Goal: Task Accomplishment & Management: Complete application form

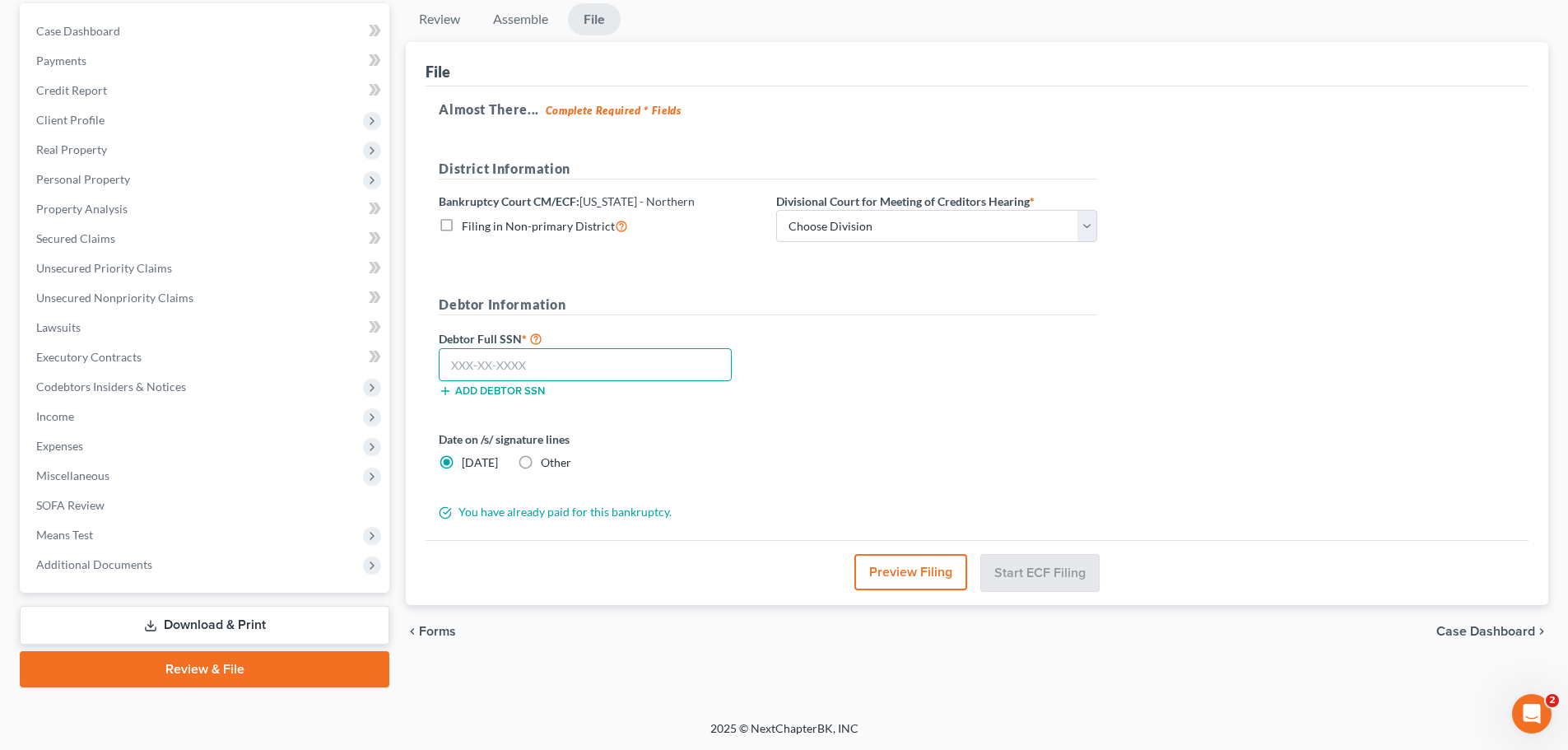
click at [574, 364] on input "text" at bounding box center [586, 364] width 293 height 33
type input "[PHONE_NUMBER]"
click at [926, 229] on select "Choose Division Akron [GEOGRAPHIC_DATA] [GEOGRAPHIC_DATA] [GEOGRAPHIC_DATA] [GE…" at bounding box center [936, 226] width 321 height 33
select select "2"
click at [776, 210] on select "Choose Division Akron [GEOGRAPHIC_DATA] [GEOGRAPHIC_DATA] [GEOGRAPHIC_DATA] [GE…" at bounding box center [936, 226] width 321 height 33
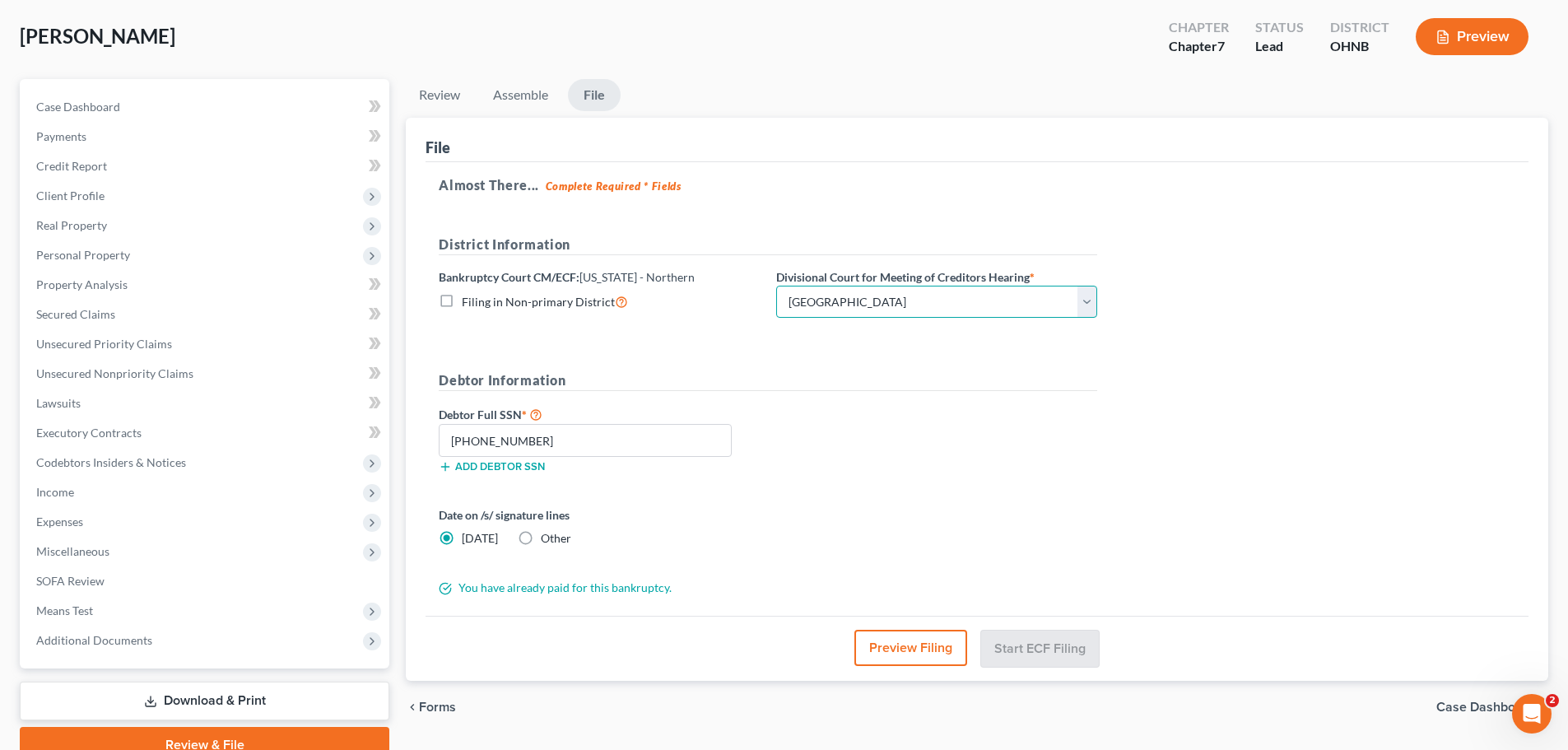
scroll to position [155, 0]
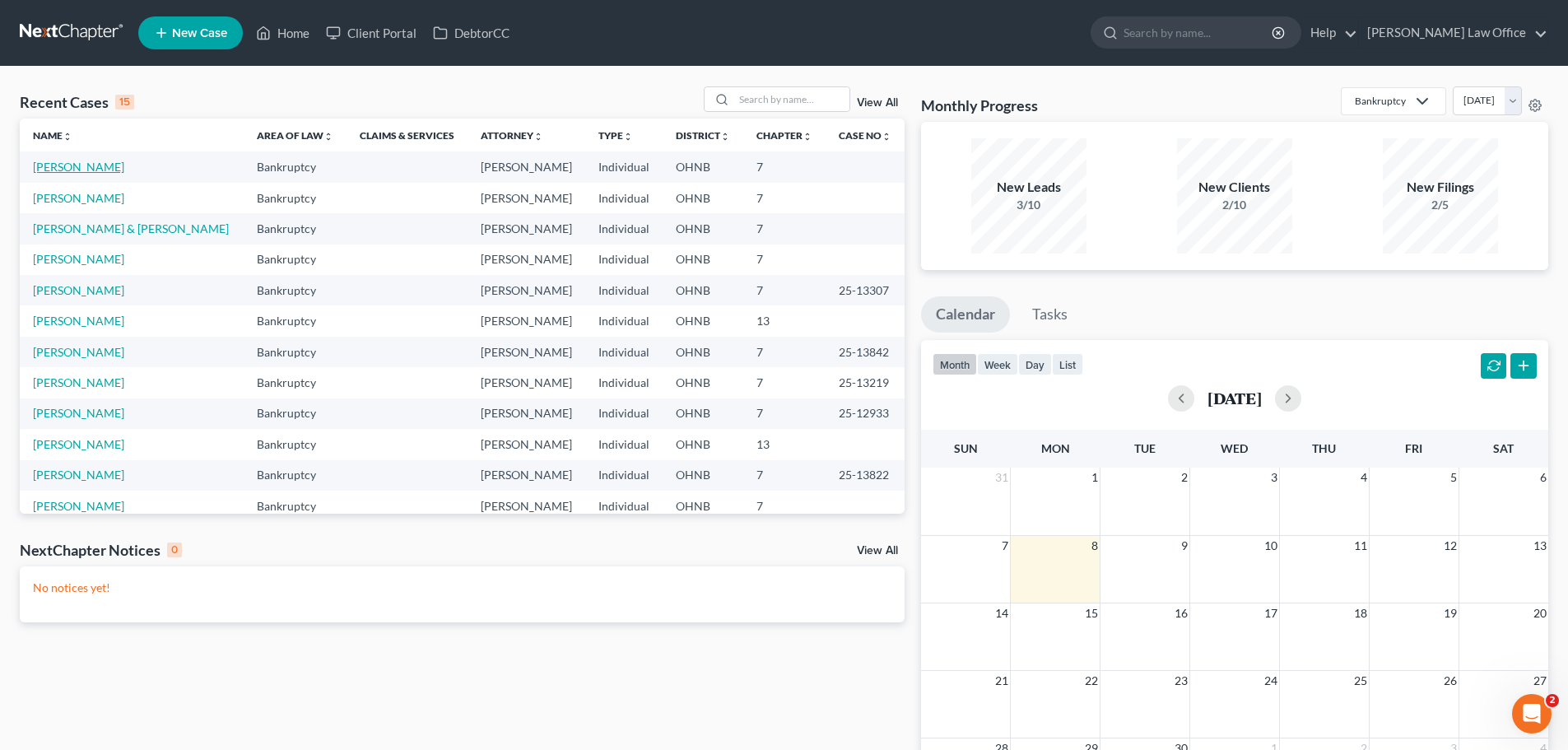
click at [94, 163] on link "[PERSON_NAME]" at bounding box center [79, 167] width 91 height 14
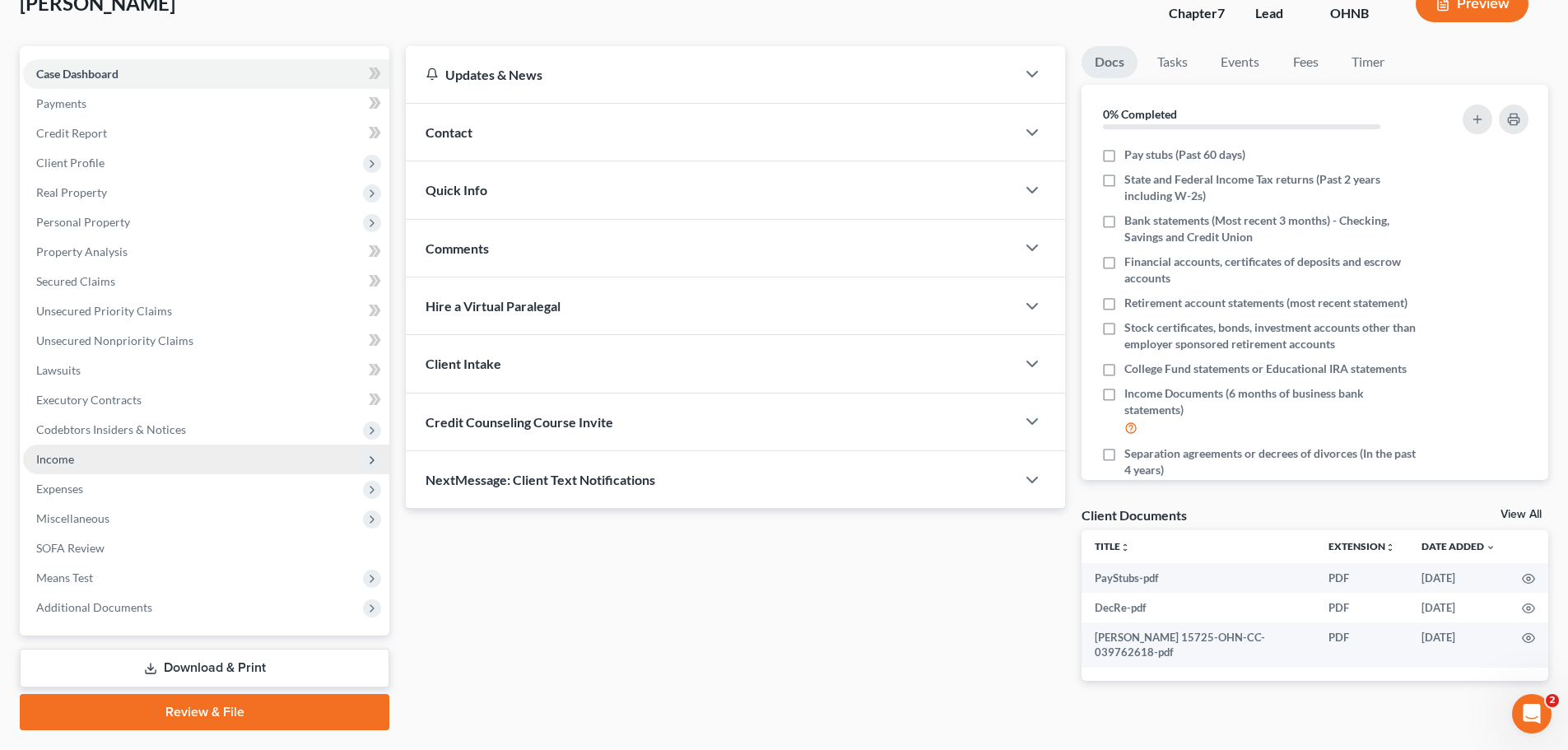
scroll to position [155, 0]
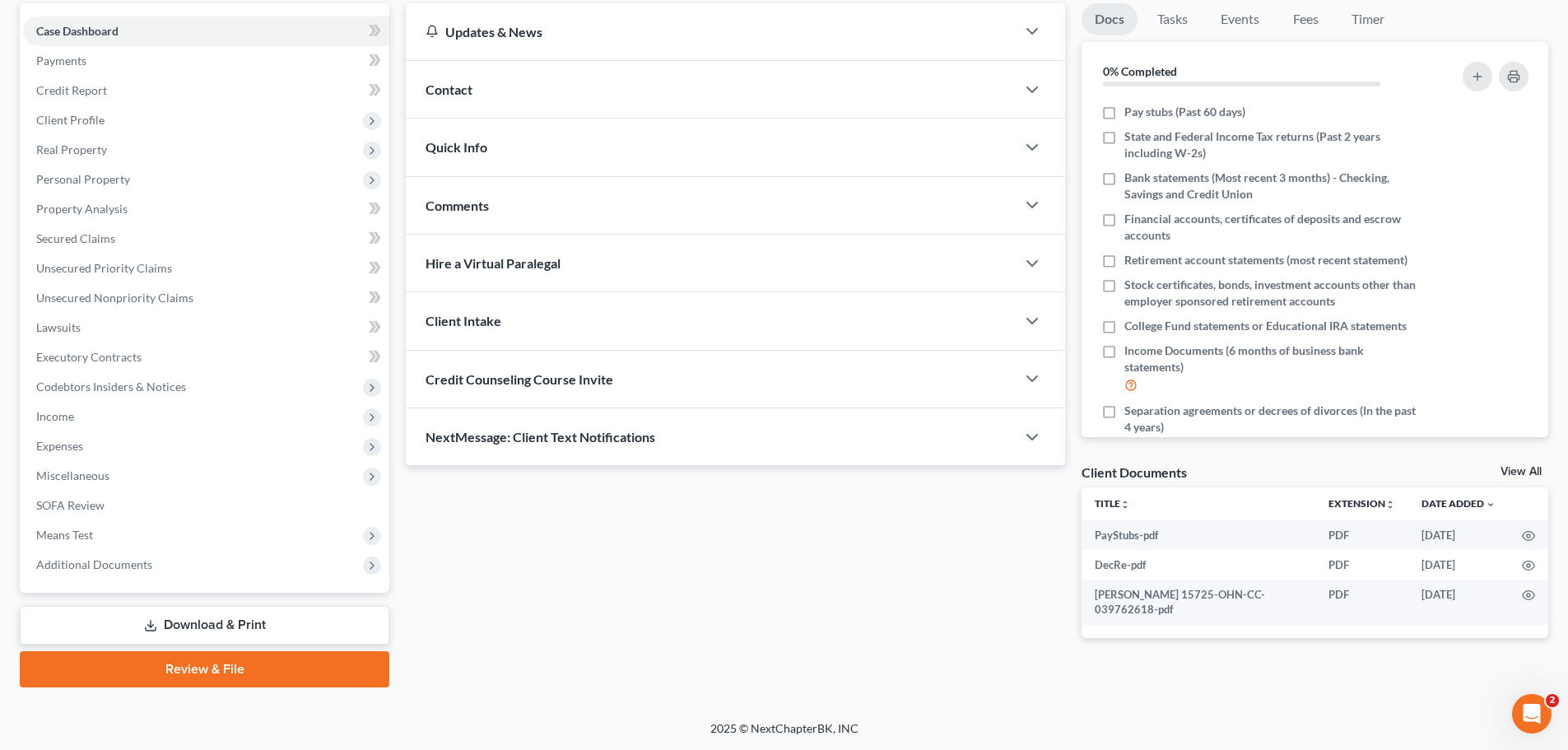
click at [222, 669] on link "Review & File" at bounding box center [204, 669] width 369 height 37
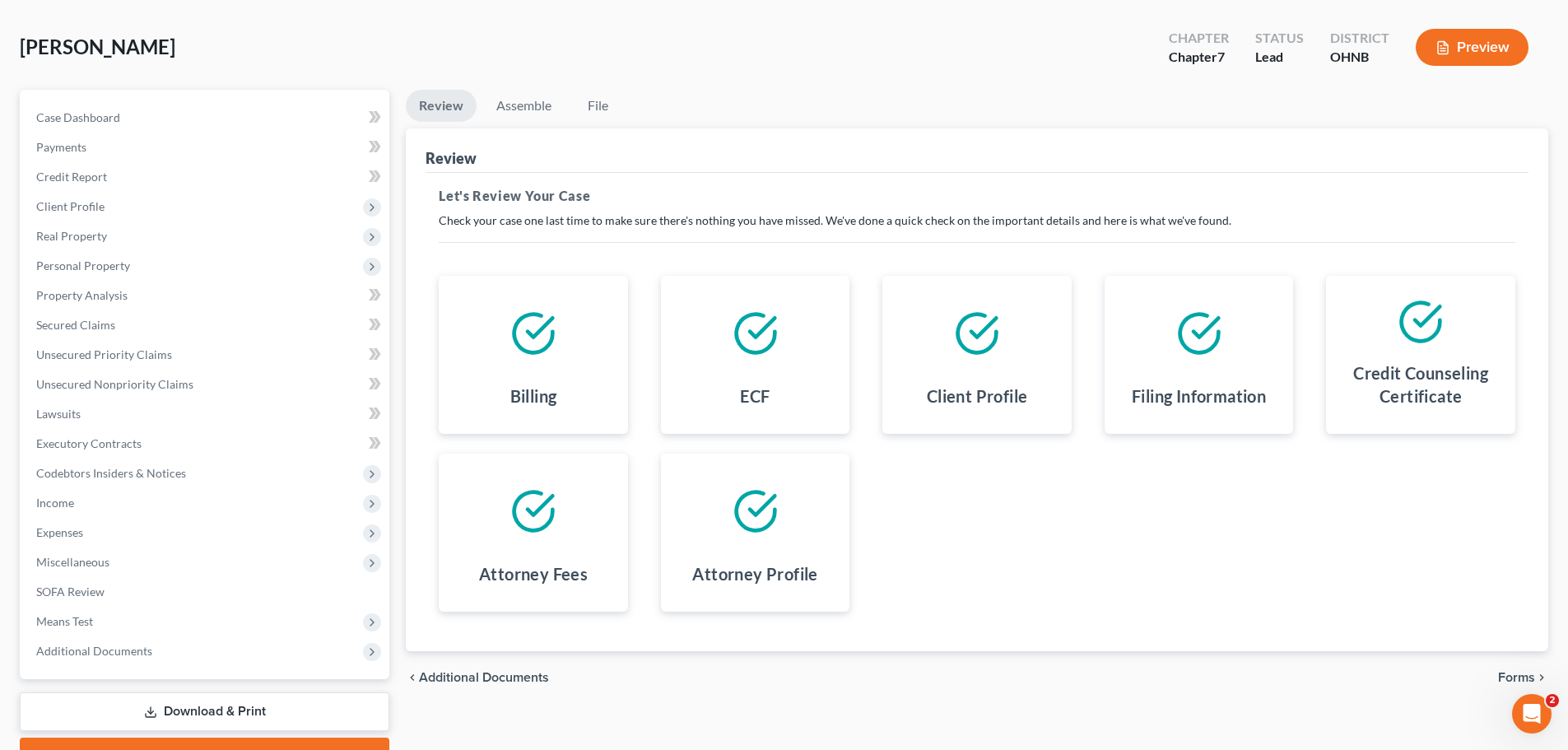
scroll to position [155, 0]
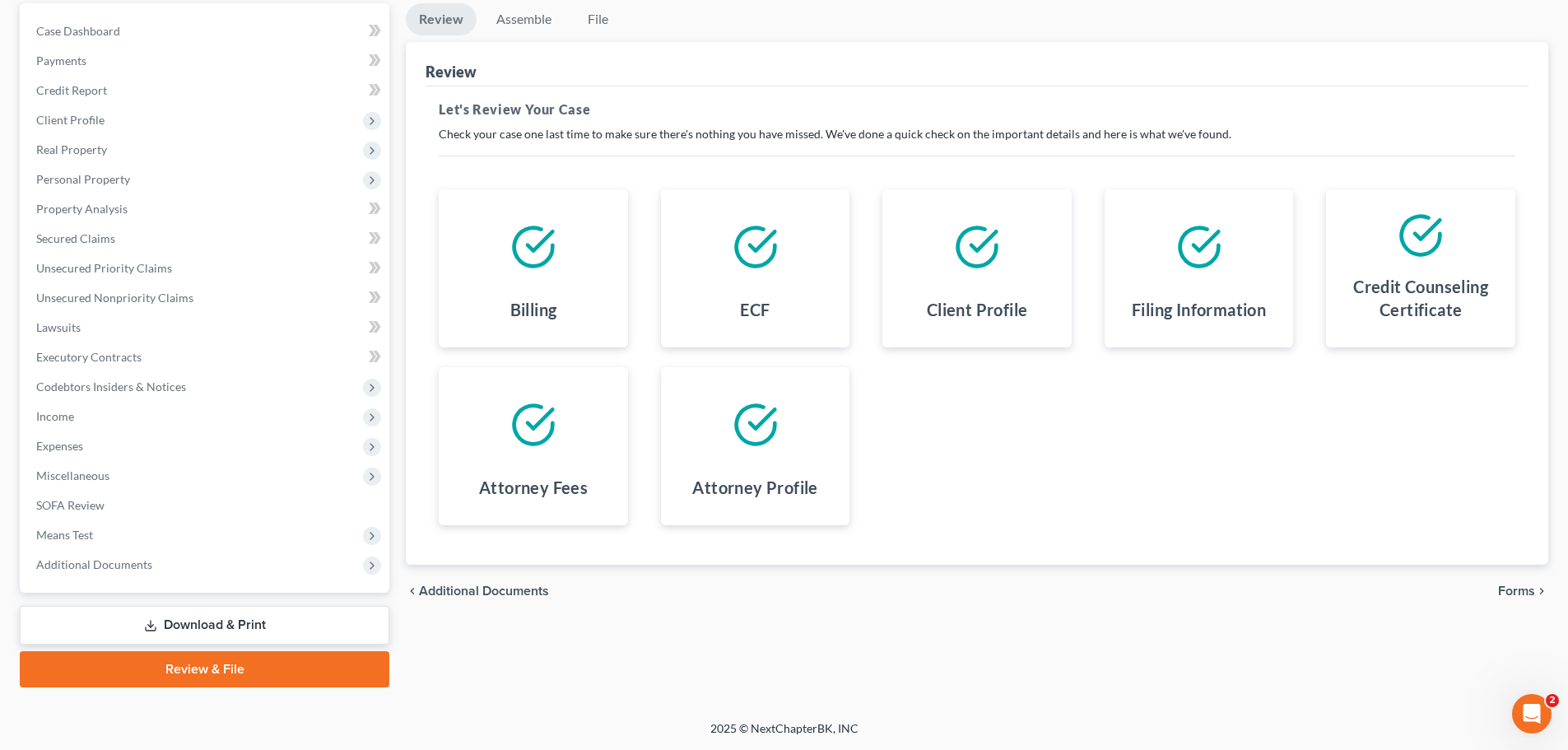
click at [1519, 597] on span "Forms" at bounding box center [1516, 591] width 37 height 13
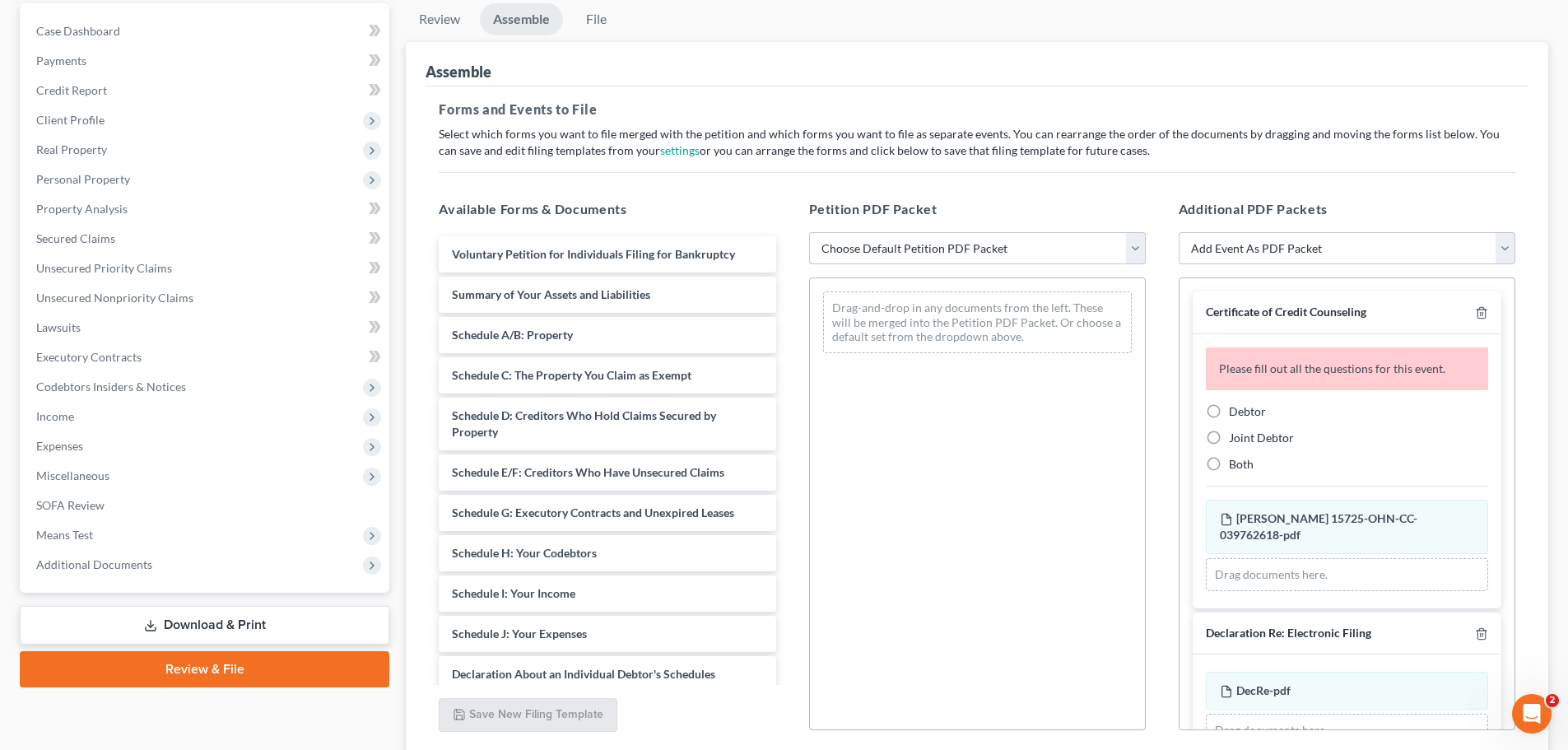
click at [1024, 252] on select "Choose Default Petition PDF Packet Complete Bankruptcy Petition (all forms and …" at bounding box center [977, 249] width 337 height 33
select select "0"
click at [809, 232] on select "Choose Default Petition PDF Packet Complete Bankruptcy Petition (all forms and …" at bounding box center [977, 249] width 337 height 33
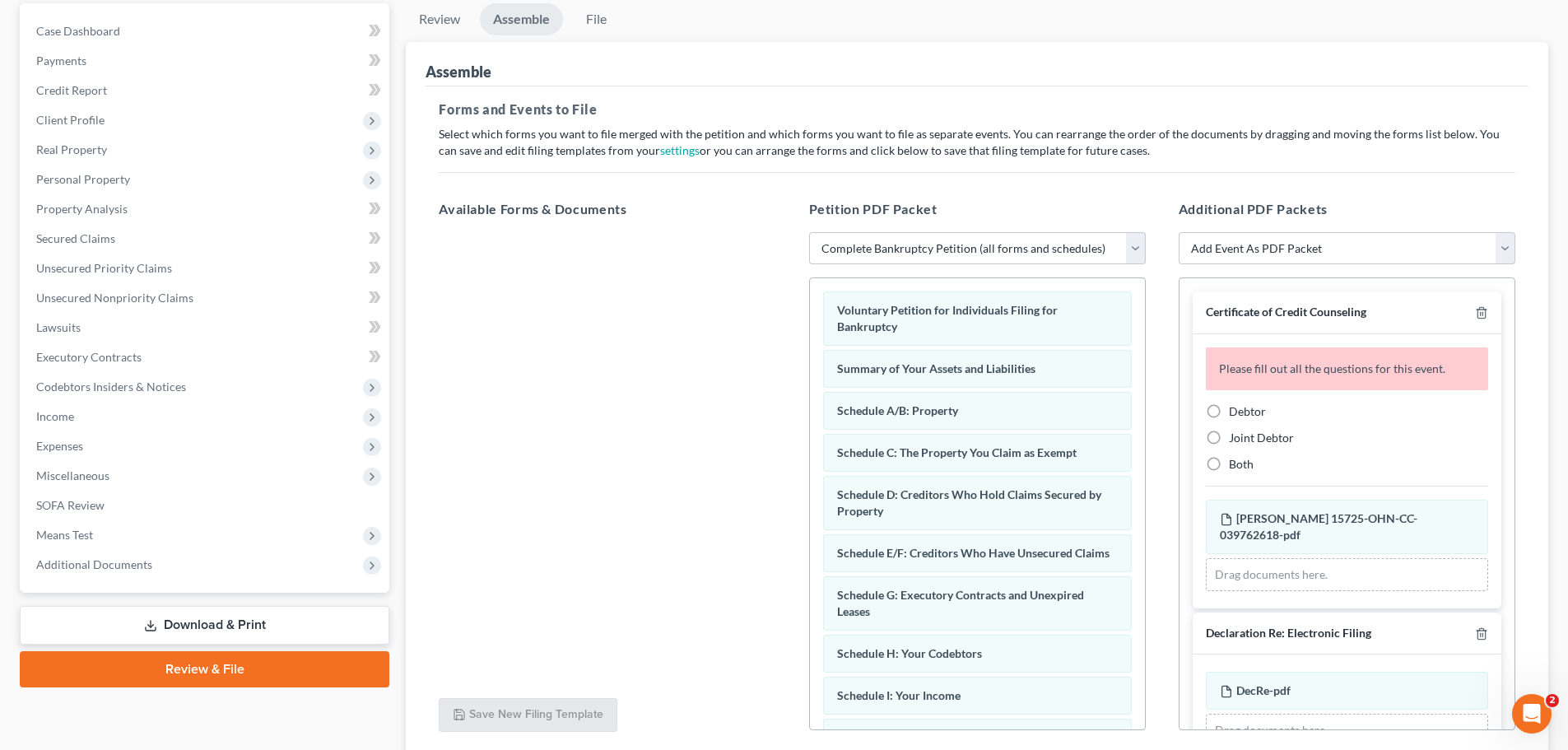
click at [1236, 412] on span "Debtor" at bounding box center [1247, 411] width 37 height 14
click at [1236, 412] on input "Debtor" at bounding box center [1241, 409] width 11 height 11
radio input "true"
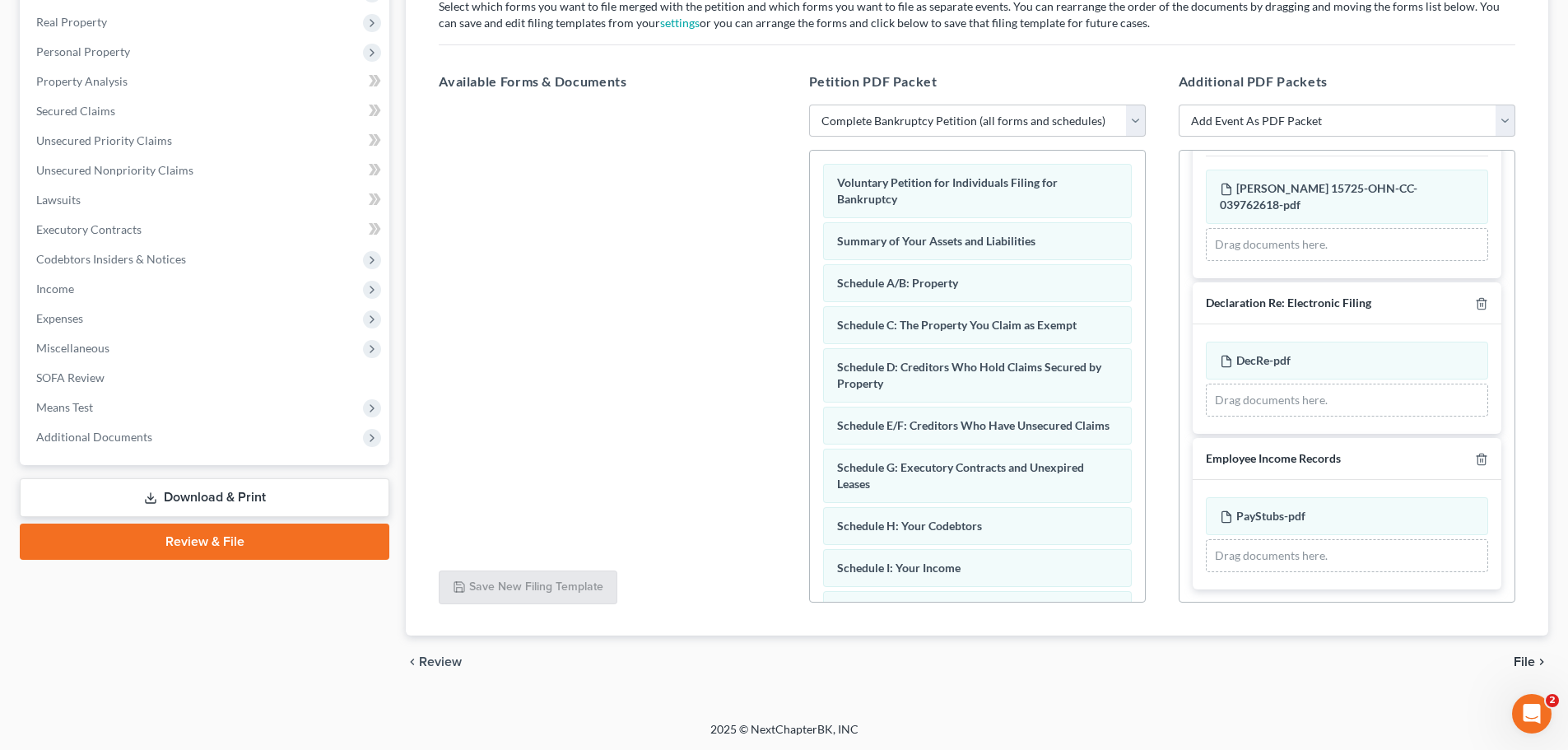
scroll to position [283, 0]
click at [1529, 654] on span "File" at bounding box center [1524, 661] width 21 height 13
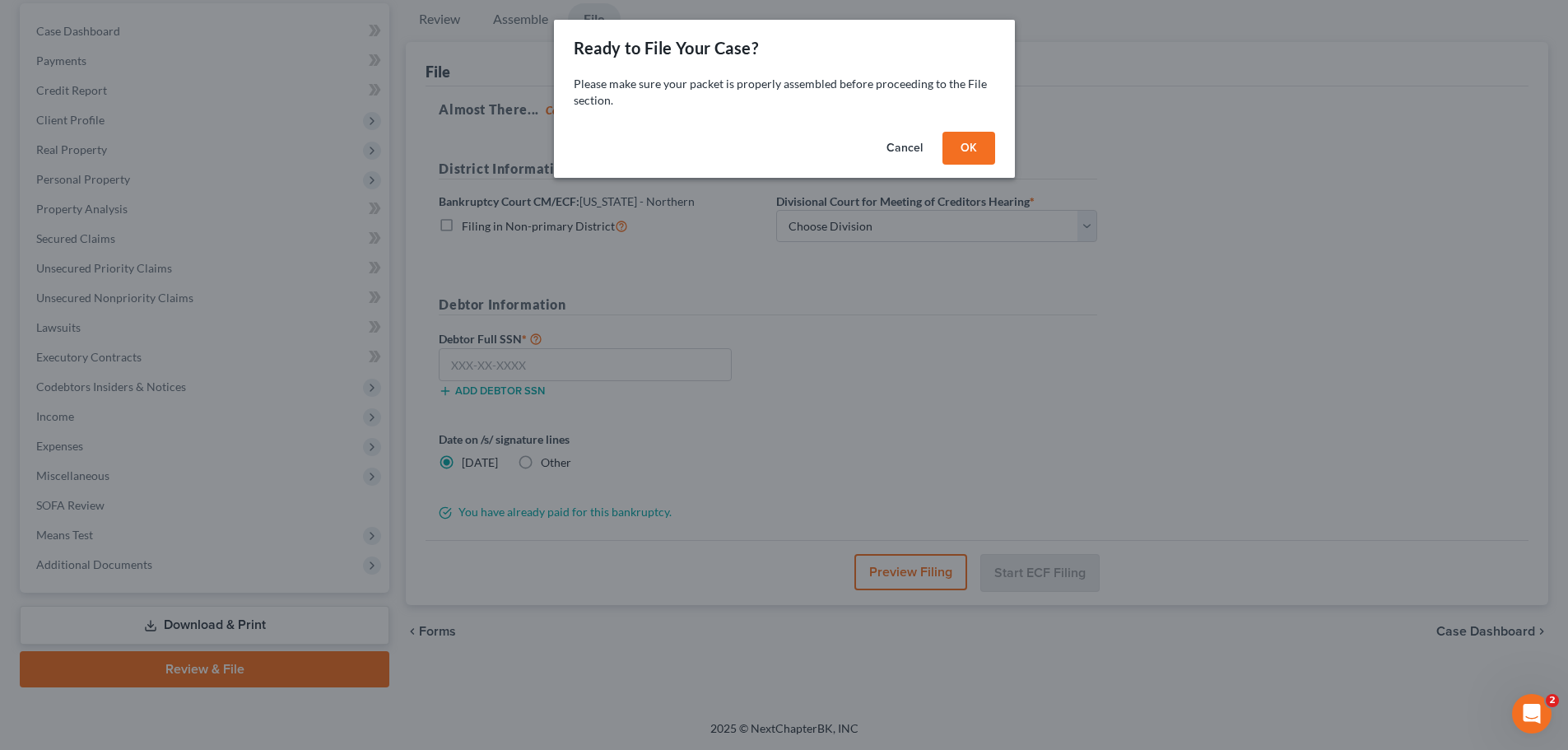
scroll to position [155, 0]
click at [986, 150] on button "OK" at bounding box center [974, 147] width 53 height 33
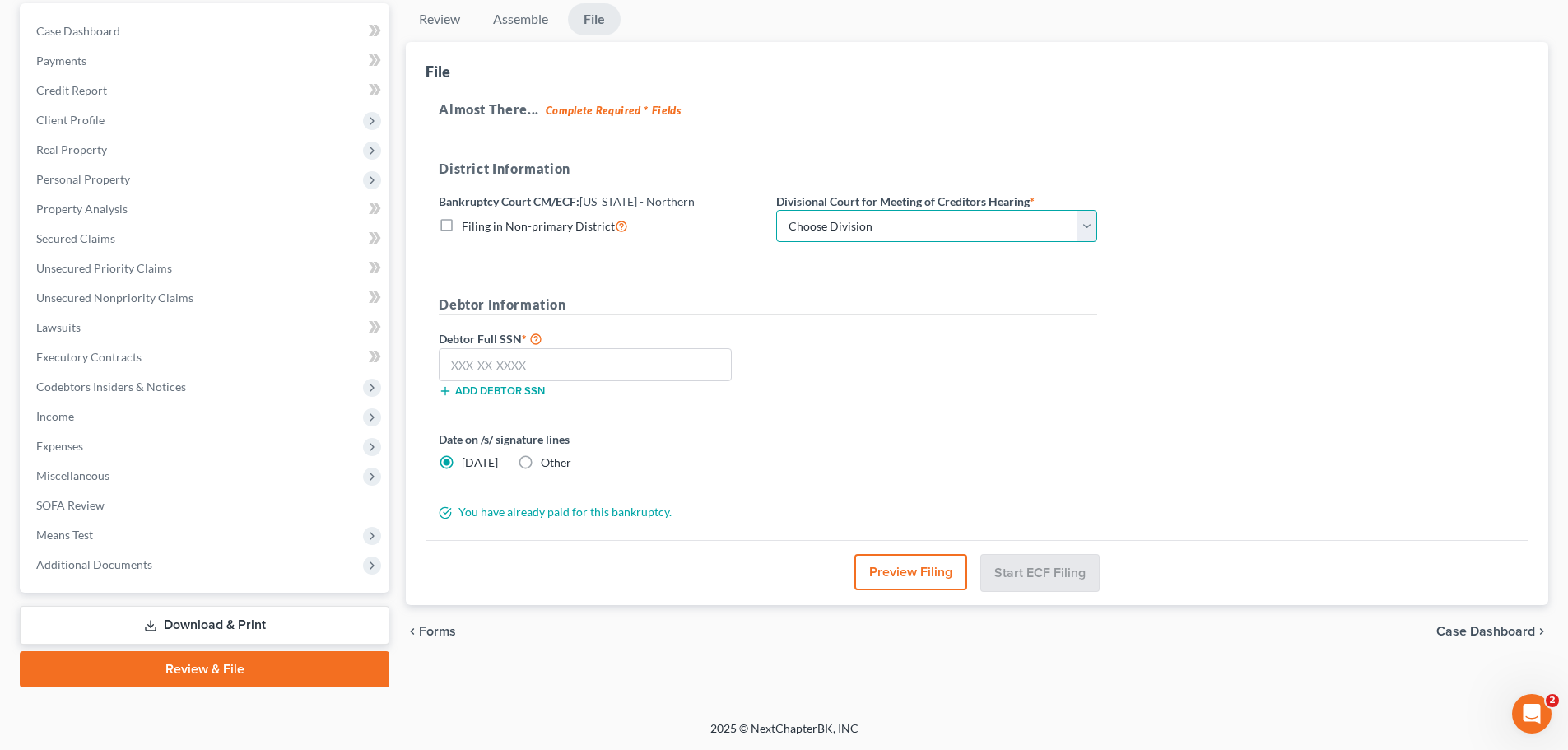
click at [974, 226] on select "Choose Division Akron [GEOGRAPHIC_DATA] [GEOGRAPHIC_DATA] [GEOGRAPHIC_DATA] [GE…" at bounding box center [936, 226] width 321 height 33
select select "2"
click at [776, 210] on select "Choose Division Akron [GEOGRAPHIC_DATA] [GEOGRAPHIC_DATA] [GEOGRAPHIC_DATA] [GE…" at bounding box center [936, 226] width 321 height 33
click at [569, 359] on input "text" at bounding box center [586, 364] width 293 height 33
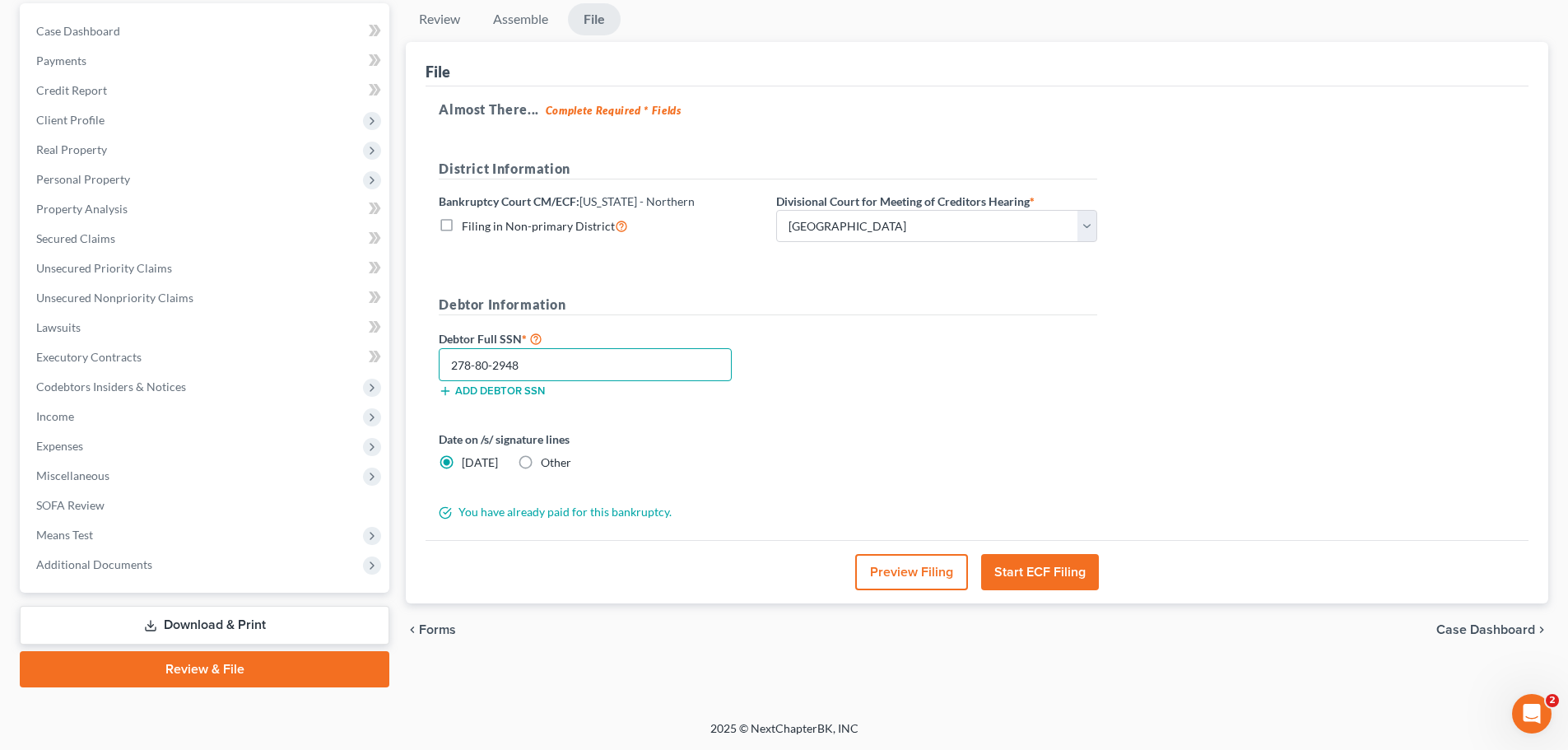
type input "278-80-2948"
click at [1036, 566] on button "Start ECF Filing" at bounding box center [1040, 572] width 118 height 37
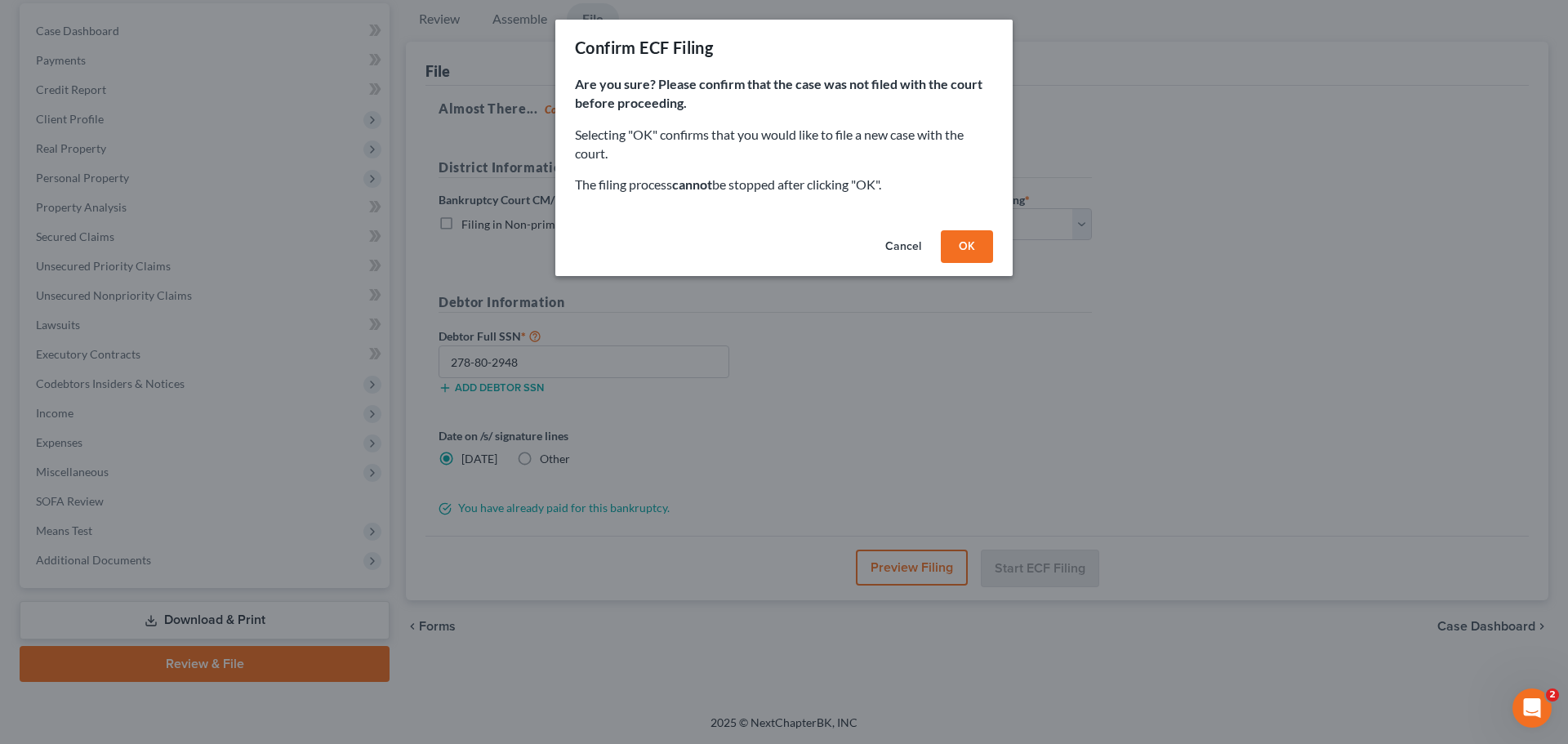
click at [965, 239] on button "OK" at bounding box center [967, 247] width 52 height 33
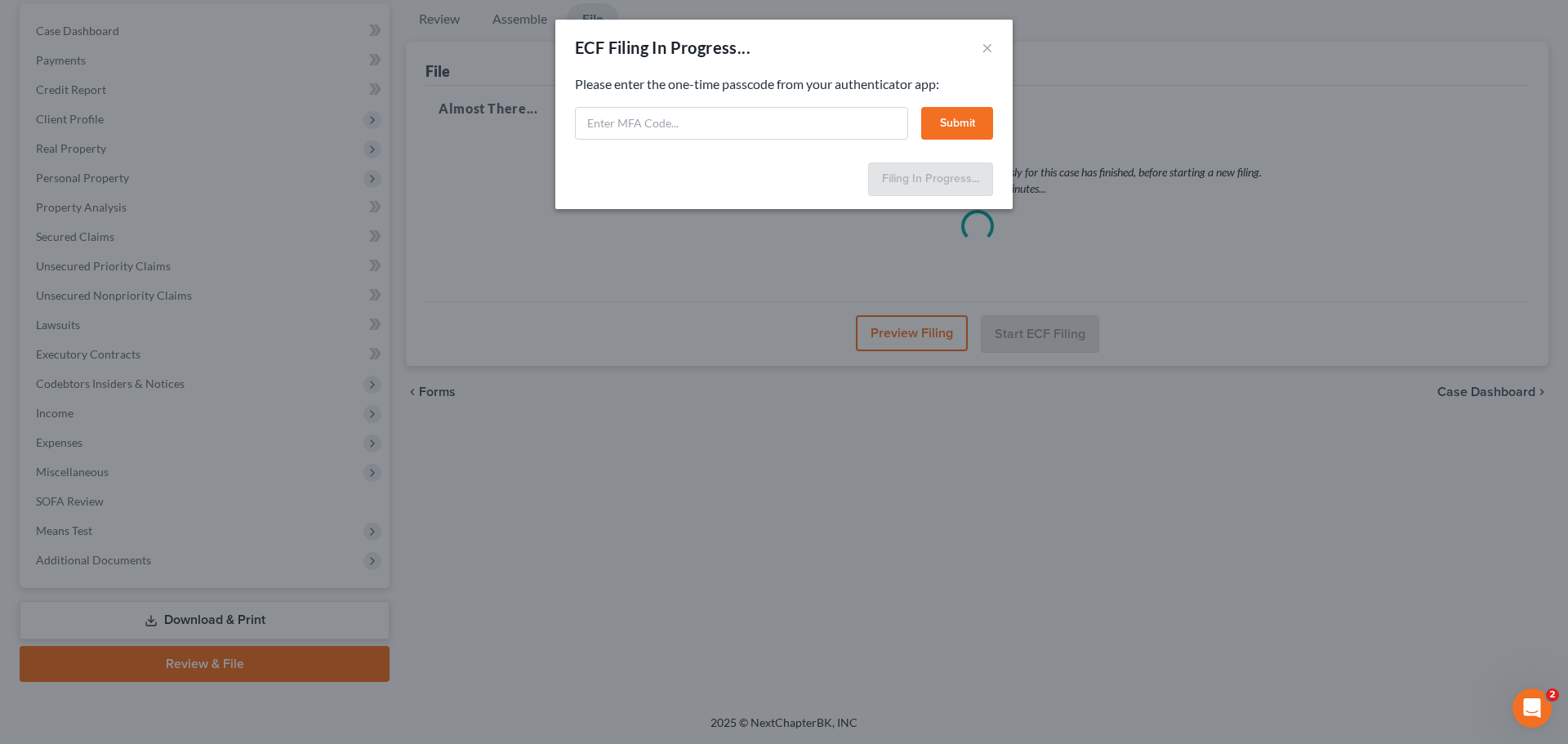
click at [654, 97] on div "Please enter the one-time passcode from your authenticator app: Submit" at bounding box center [783, 107] width 418 height 65
click at [663, 120] on input "text" at bounding box center [741, 123] width 333 height 33
type input "187526"
click at [983, 121] on button "Submit" at bounding box center [957, 123] width 72 height 33
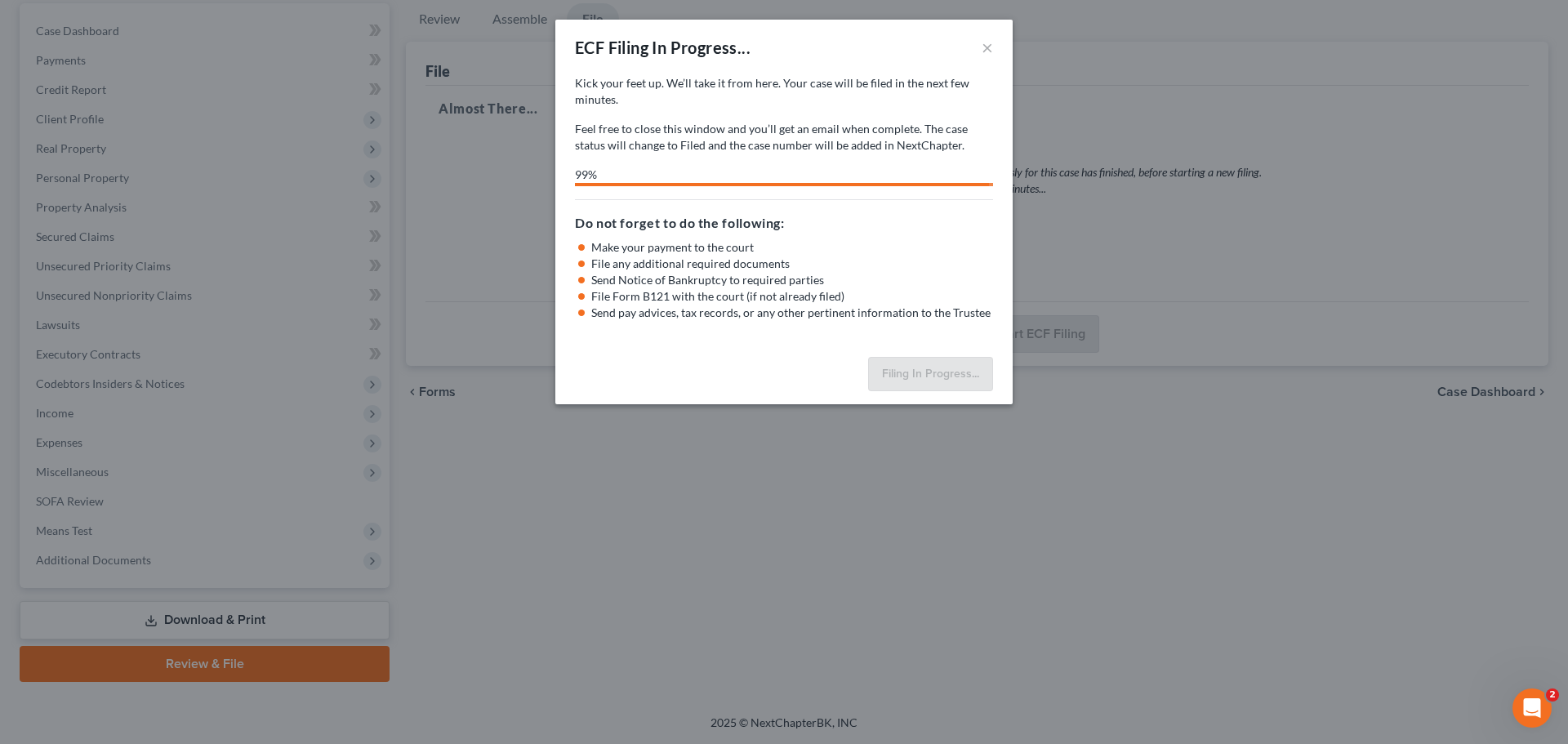
select select "2"
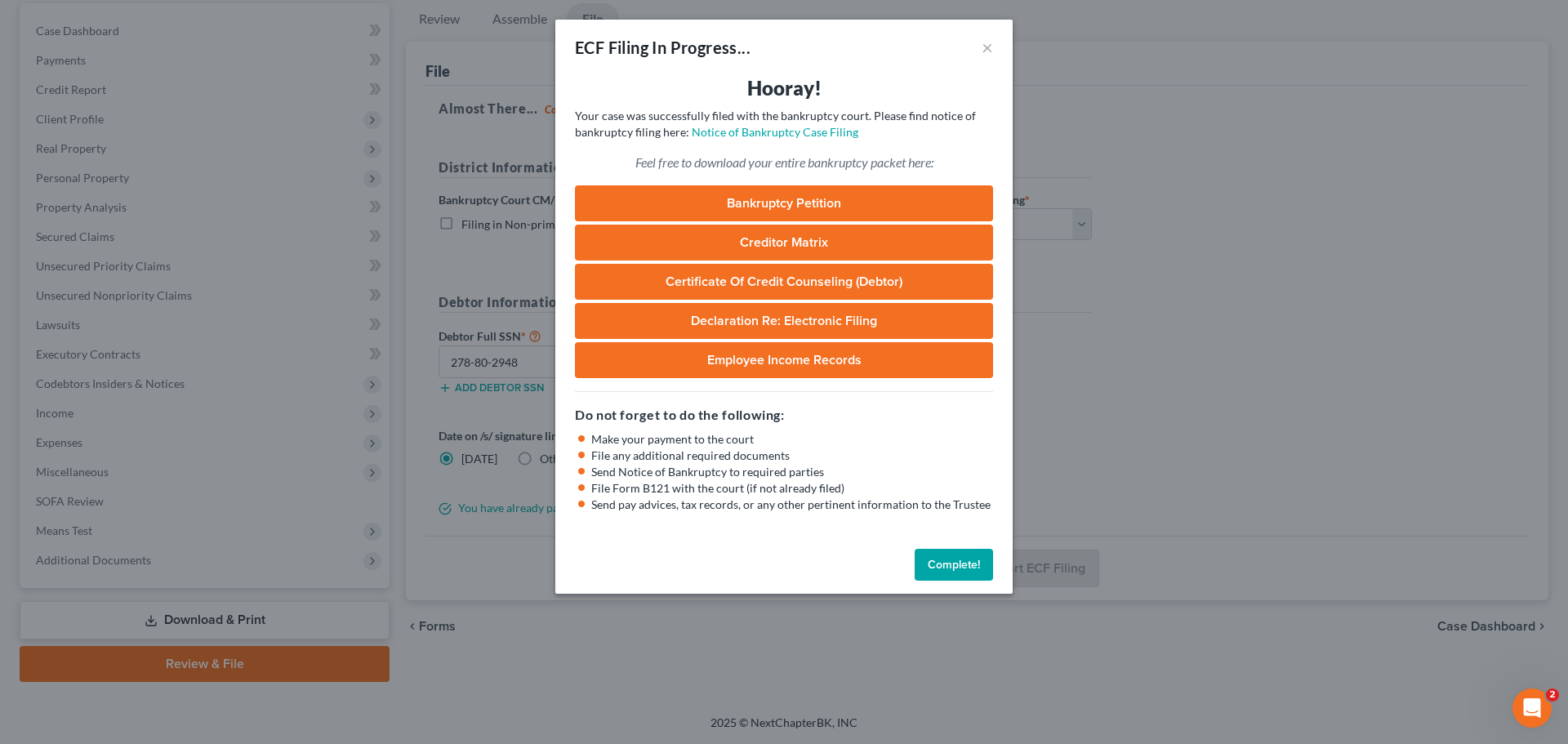
click at [954, 552] on button "Complete!" at bounding box center [953, 565] width 78 height 33
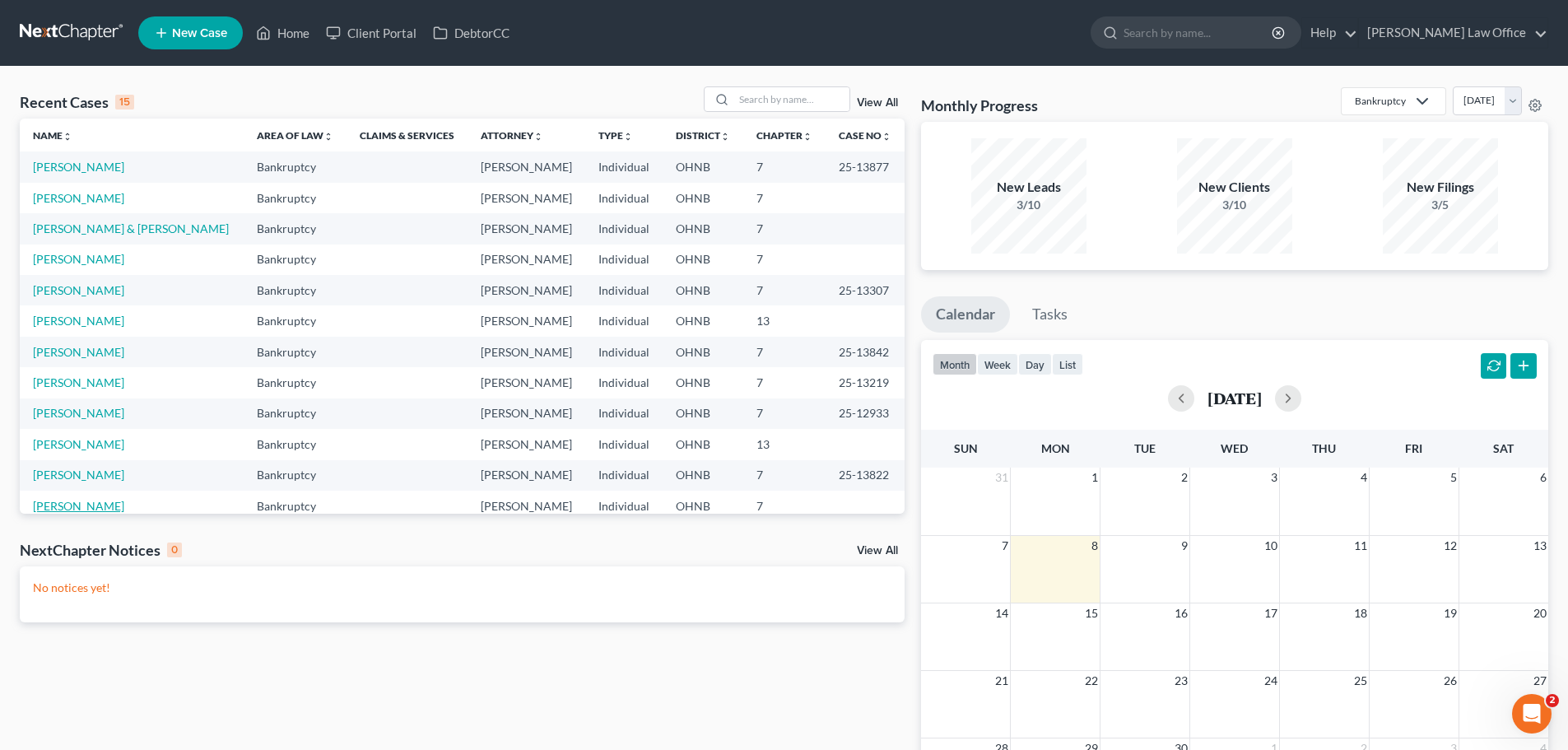
click at [78, 504] on link "[PERSON_NAME]" at bounding box center [79, 506] width 91 height 14
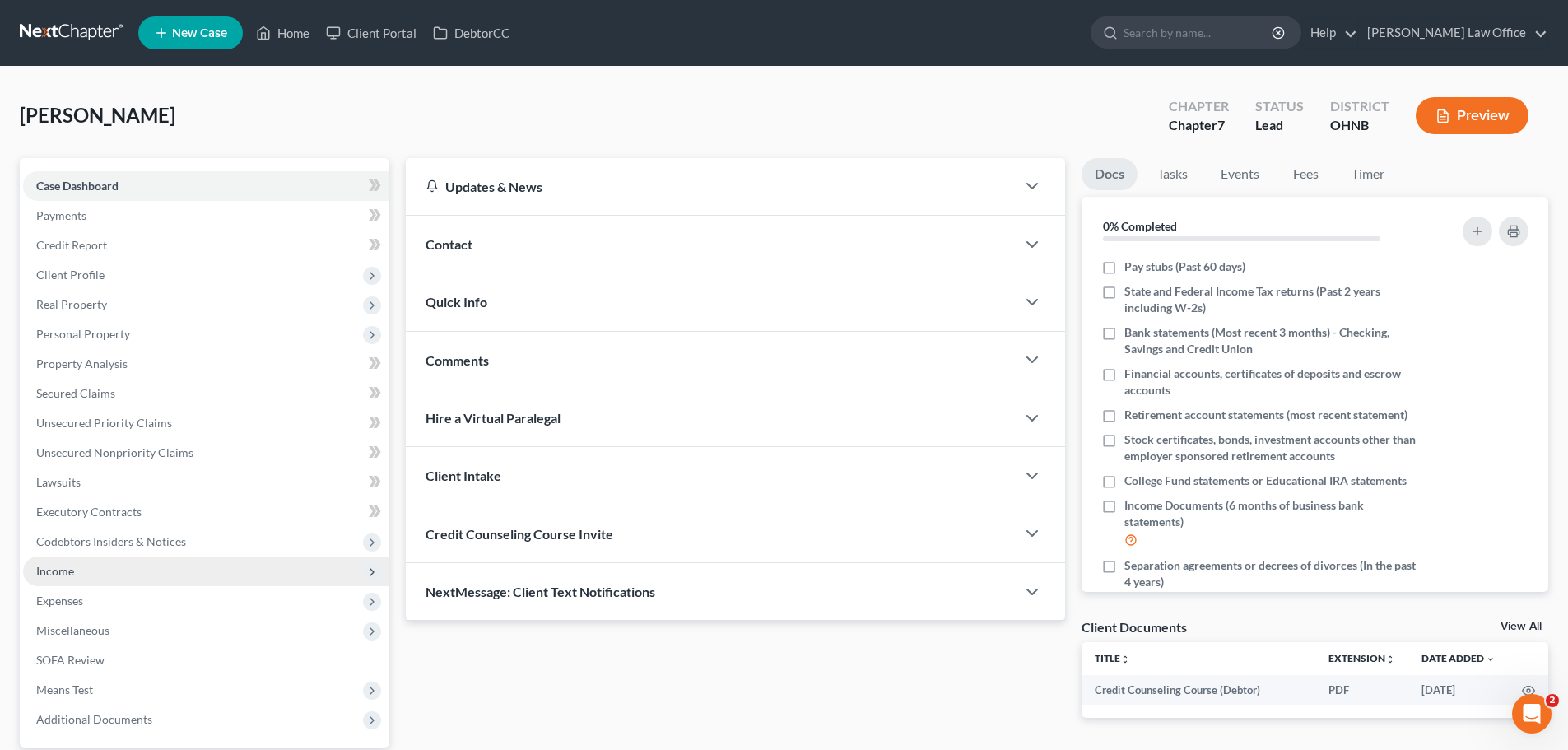
click at [94, 564] on span "Income" at bounding box center [207, 570] width 367 height 29
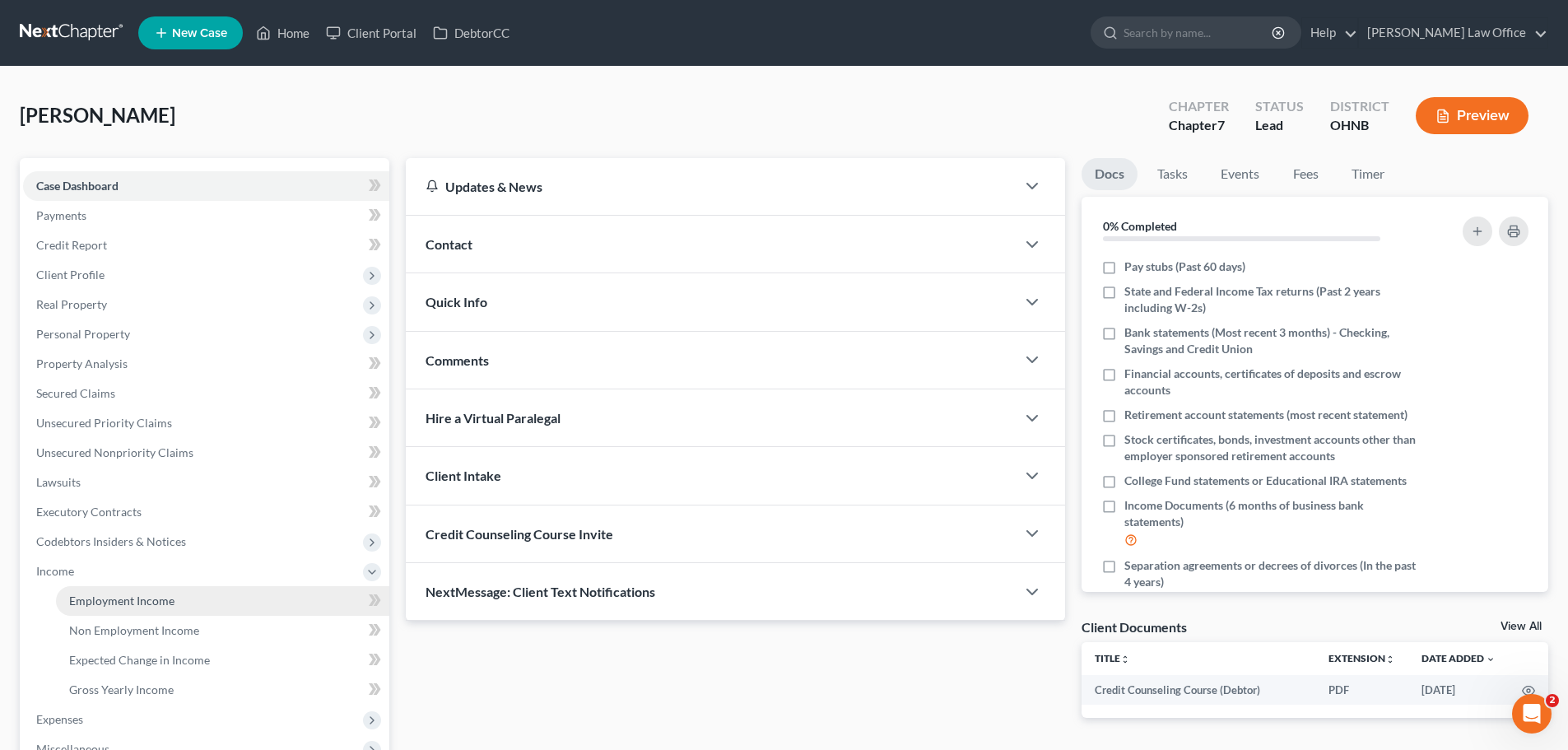
click at [106, 594] on span "Employment Income" at bounding box center [122, 601] width 105 height 14
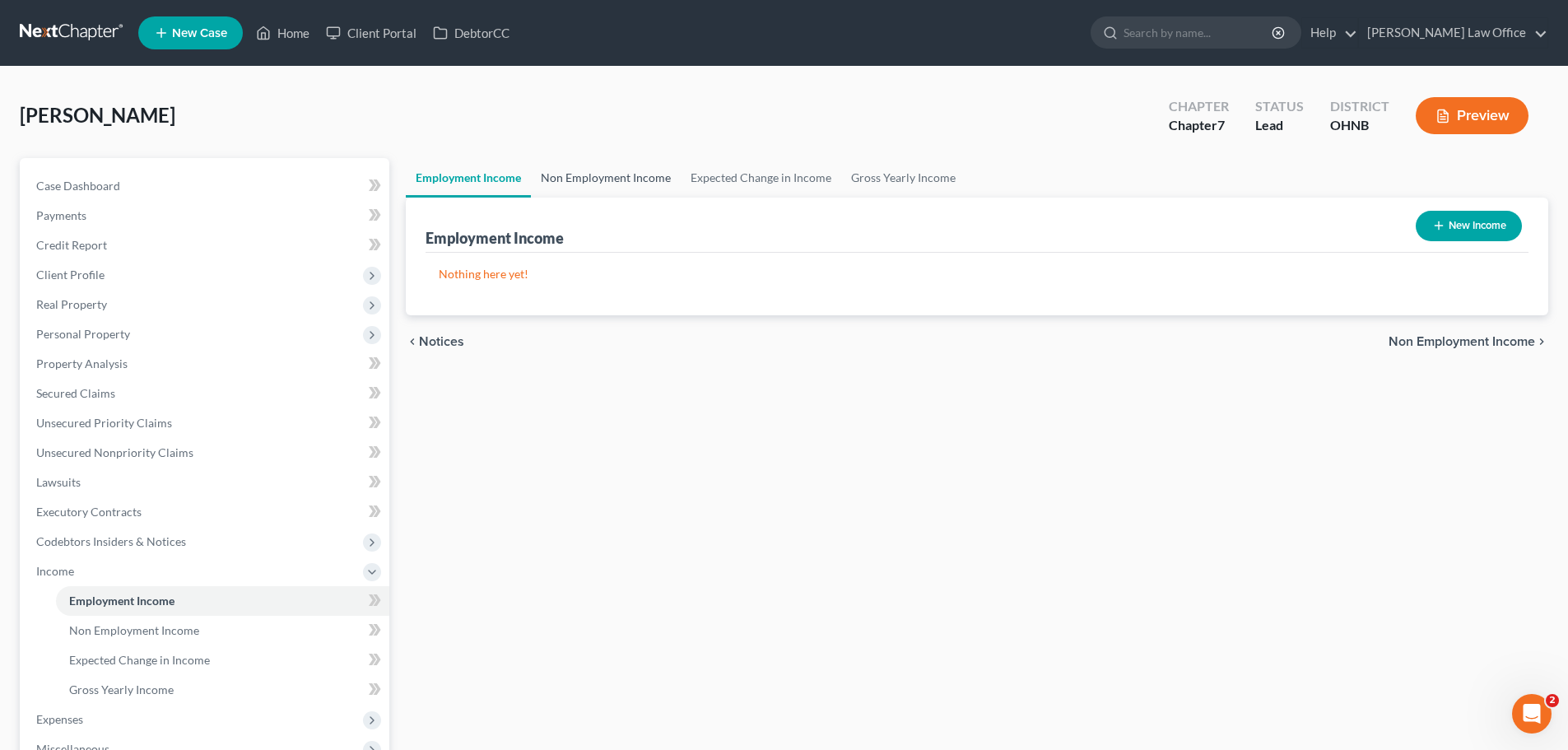
click at [606, 182] on link "Non Employment Income" at bounding box center [606, 178] width 150 height 39
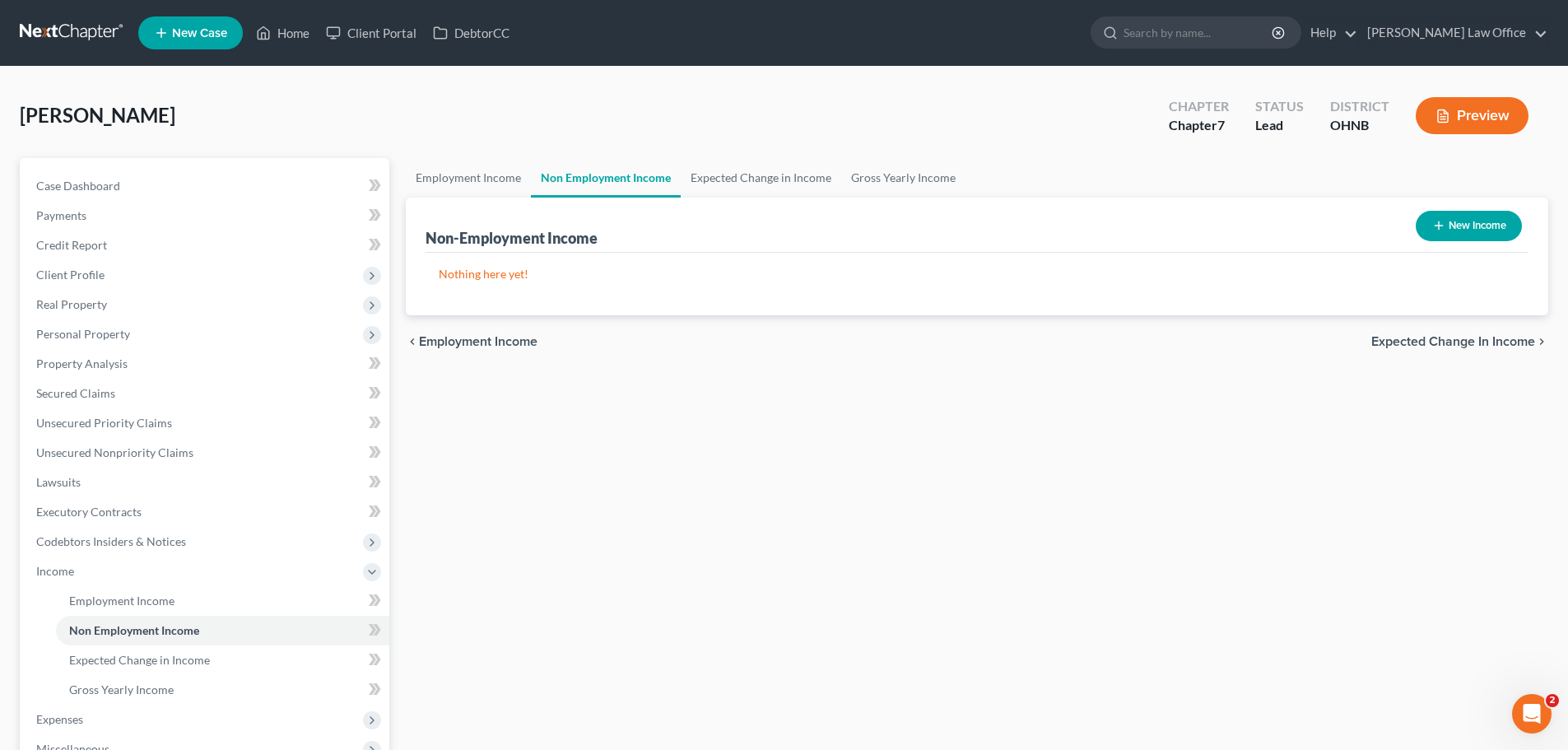
click at [1487, 230] on button "New Income" at bounding box center [1469, 226] width 106 height 30
select select "0"
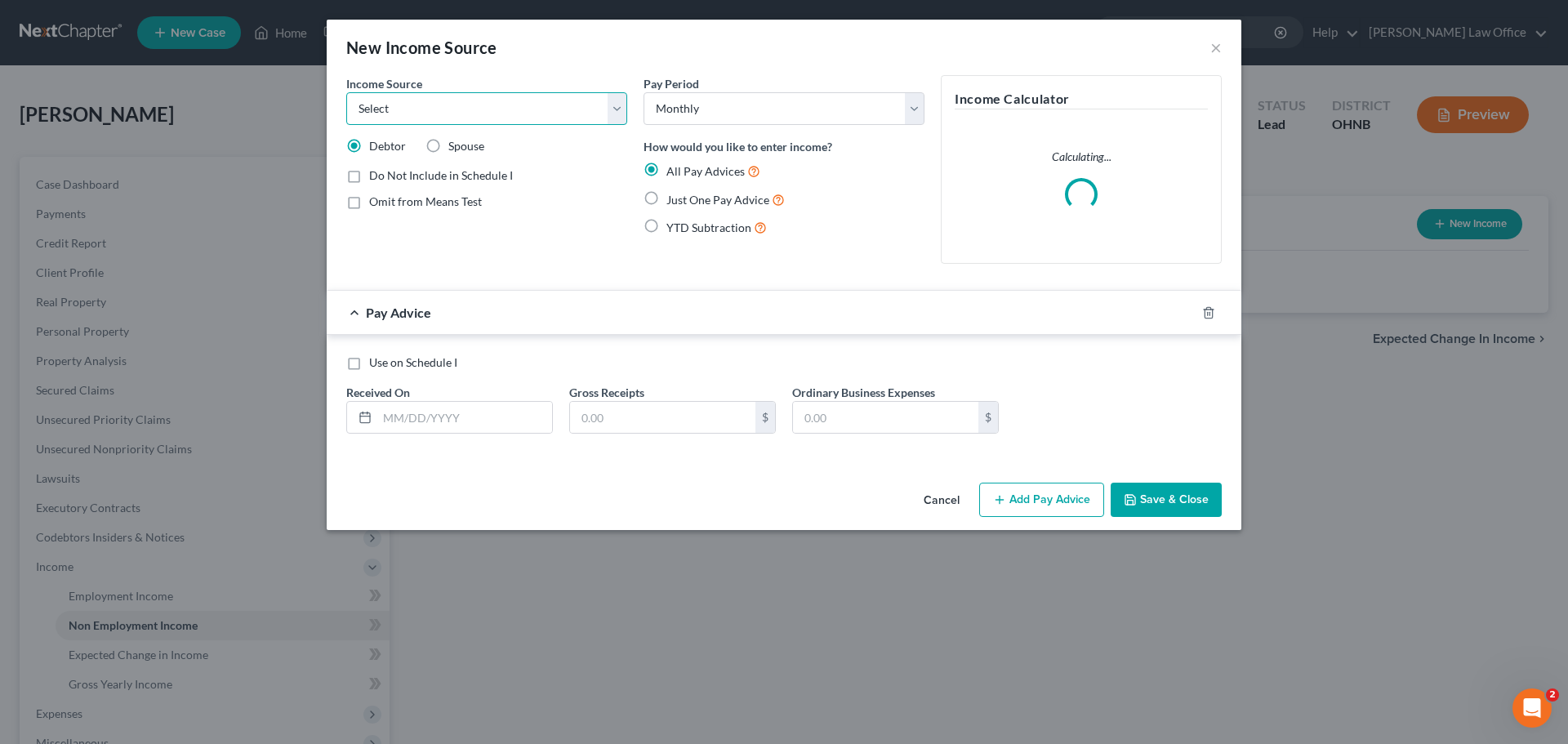
click at [525, 108] on select "Select Unemployment Disability (from employer) Pension Retirement Social Securi…" at bounding box center [486, 108] width 281 height 33
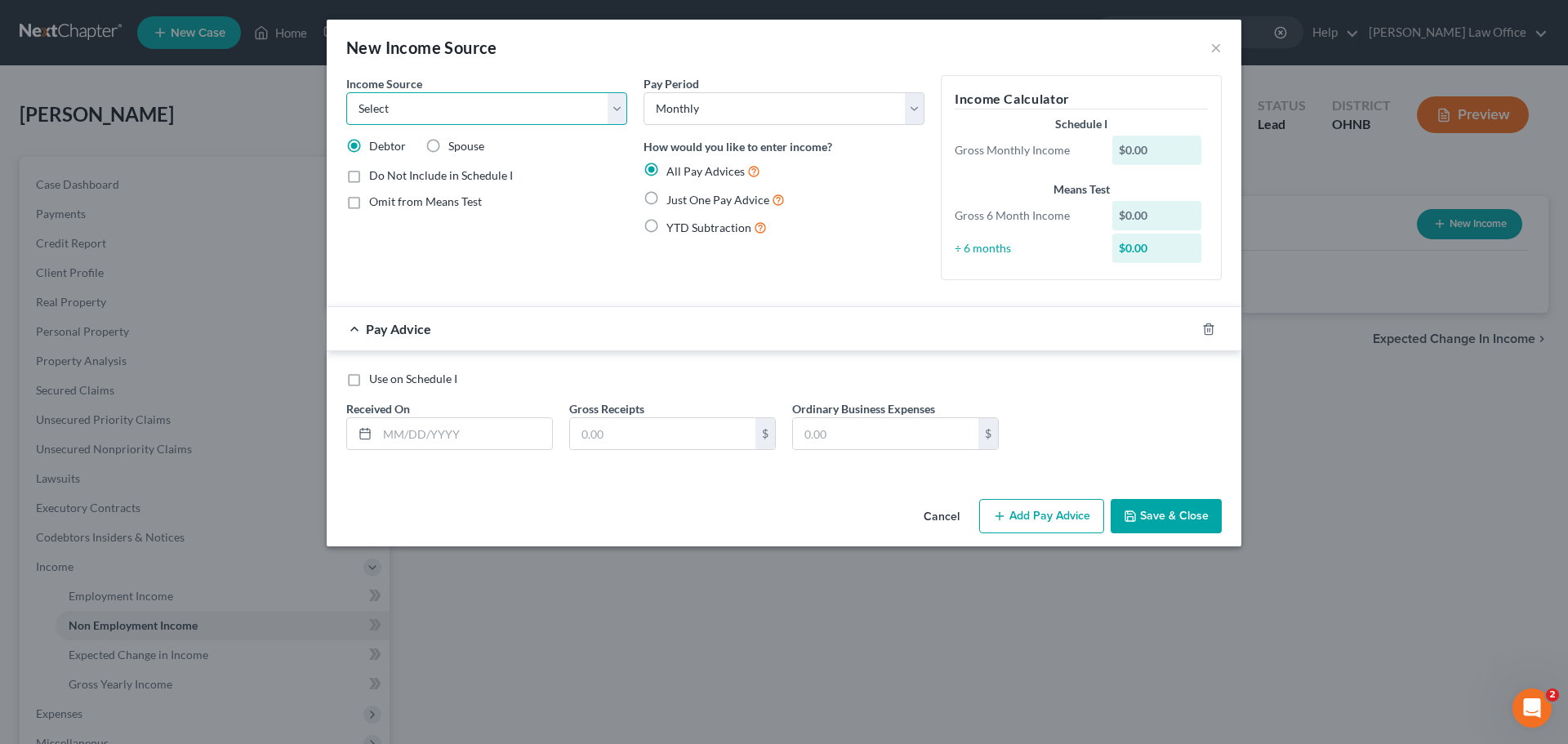
select select "10"
click at [346, 92] on select "Select Unemployment Disability (from employer) Pension Retirement Social Securi…" at bounding box center [486, 108] width 281 height 33
click at [694, 197] on span "Just One Pay Advice" at bounding box center [717, 200] width 103 height 14
click at [684, 197] on input "Just One Pay Advice" at bounding box center [678, 196] width 11 height 11
radio input "true"
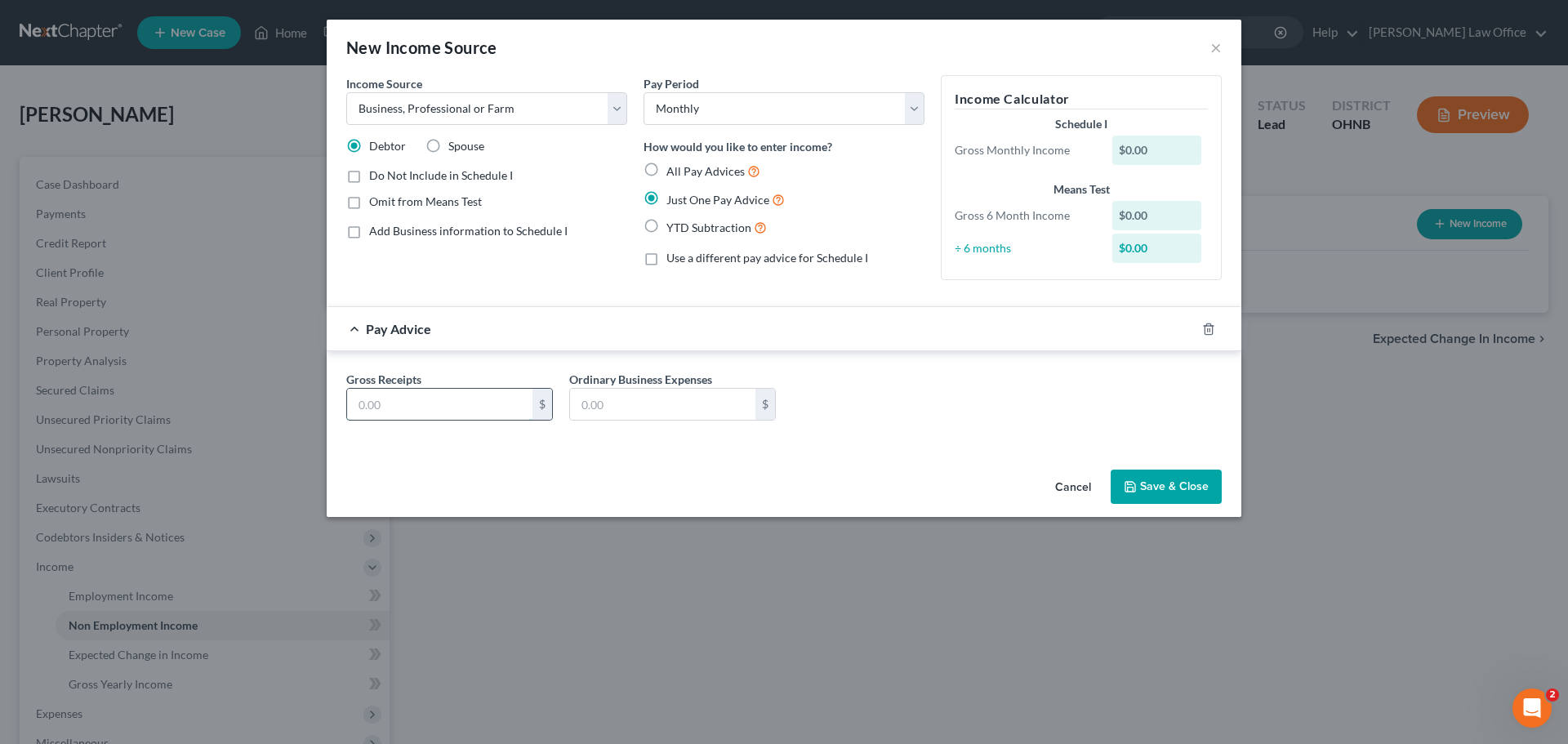
click at [406, 409] on input "text" at bounding box center [439, 403] width 185 height 31
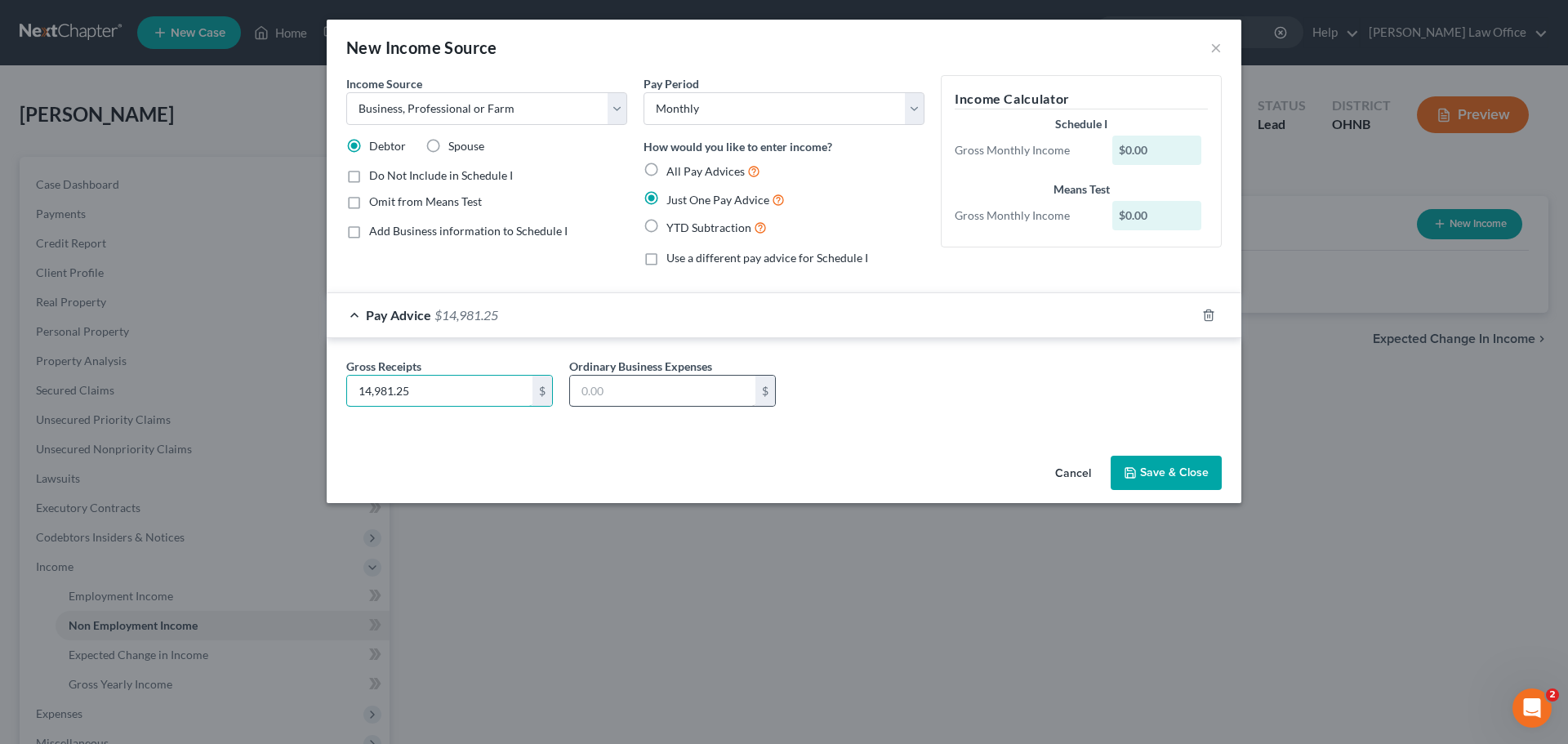
type input "14,981.25"
click at [652, 400] on input "text" at bounding box center [662, 391] width 185 height 31
type input "8,009.67"
click at [1196, 472] on button "Save & Close" at bounding box center [1165, 473] width 111 height 35
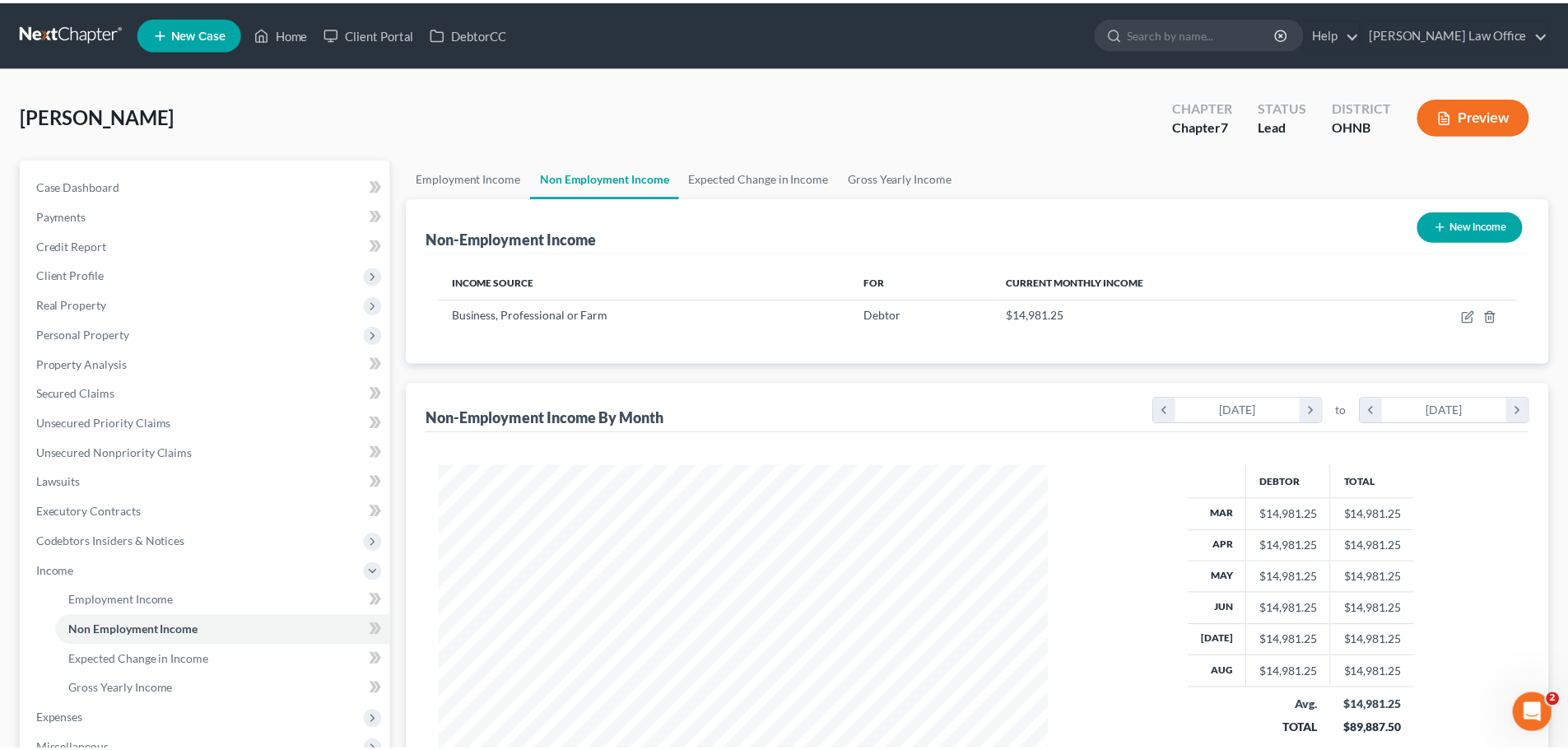
scroll to position [822689, 822382]
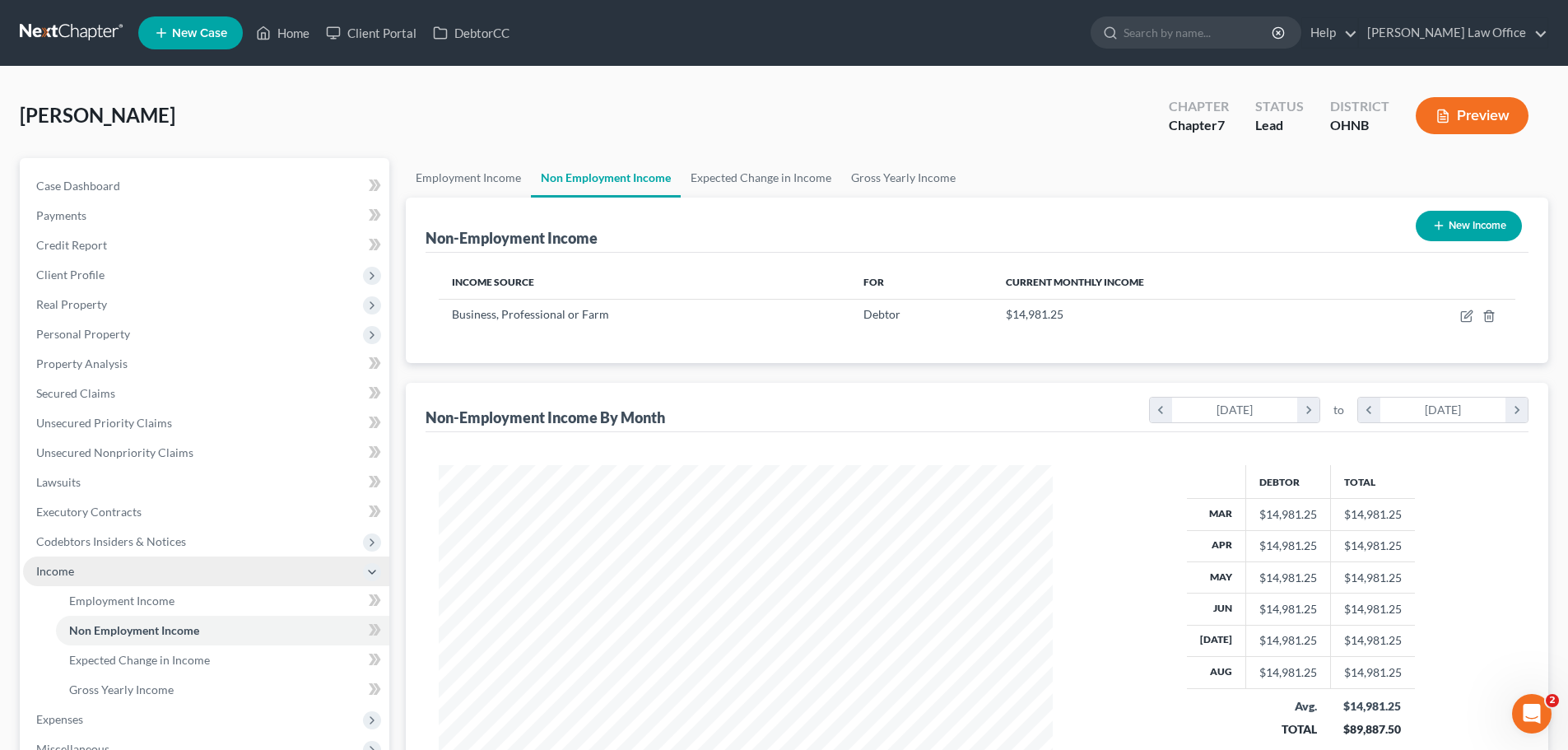
click at [73, 584] on span "Income" at bounding box center [207, 570] width 367 height 29
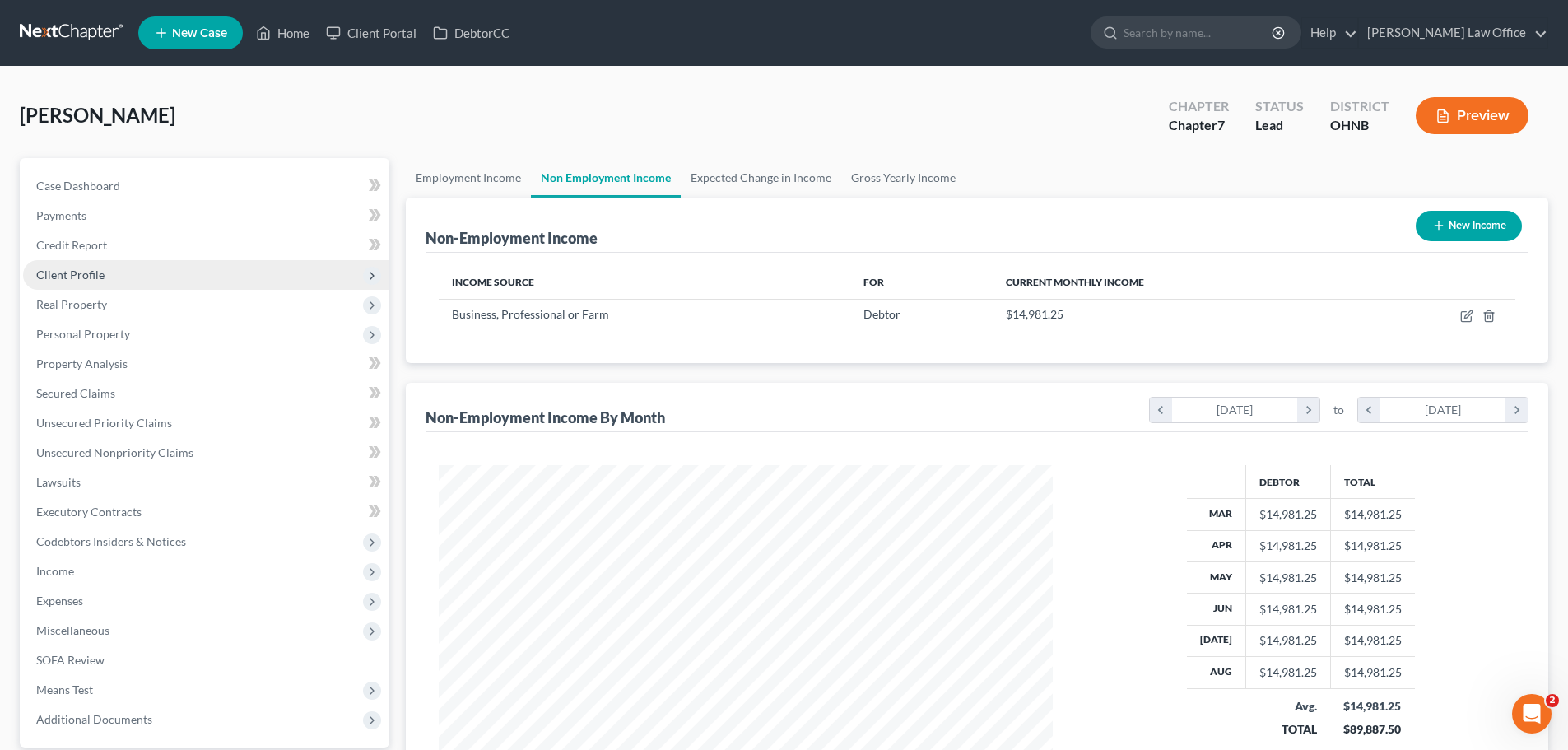
click at [90, 285] on span "Client Profile" at bounding box center [207, 274] width 367 height 29
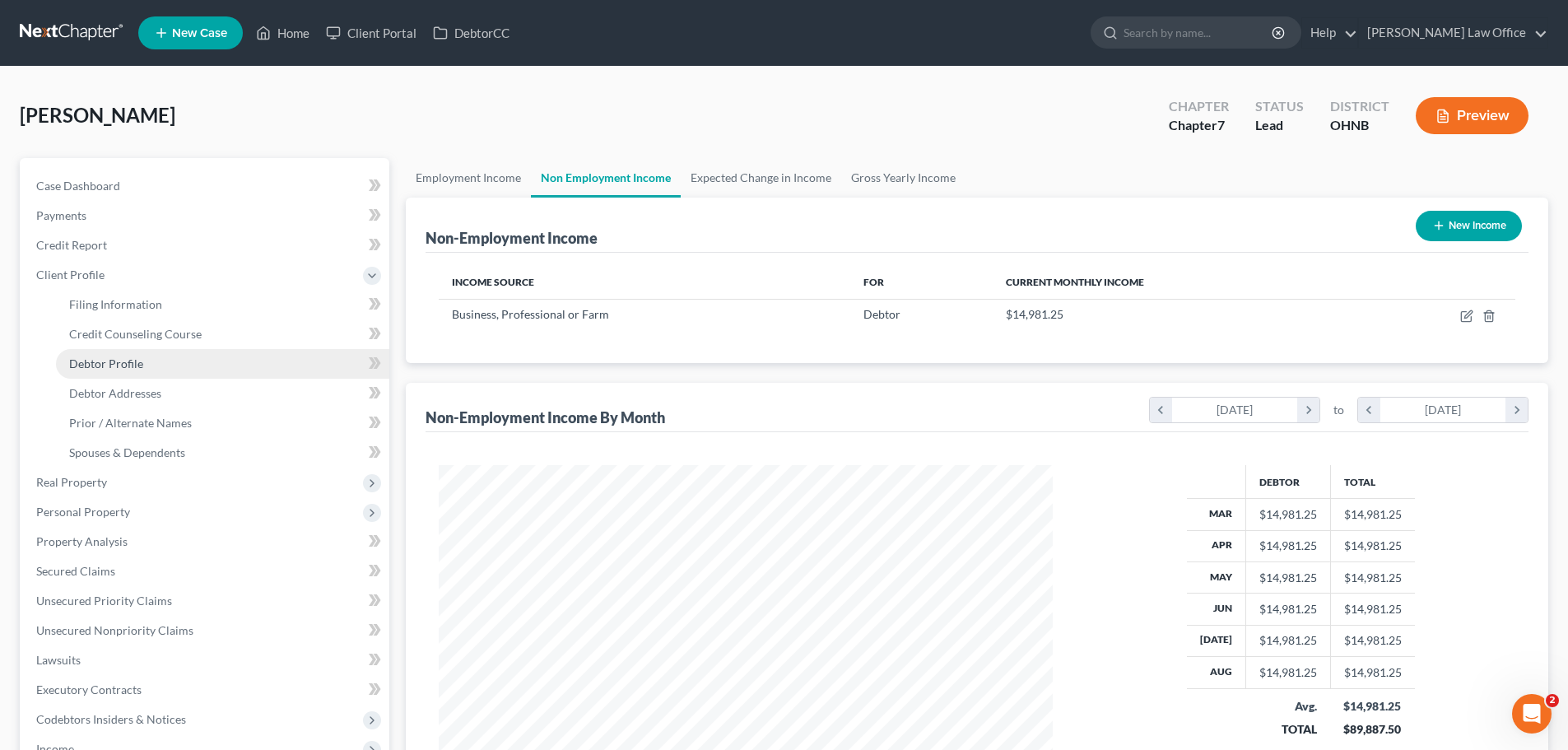
click at [142, 370] on link "Debtor Profile" at bounding box center [223, 363] width 333 height 29
select select "0"
select select "4"
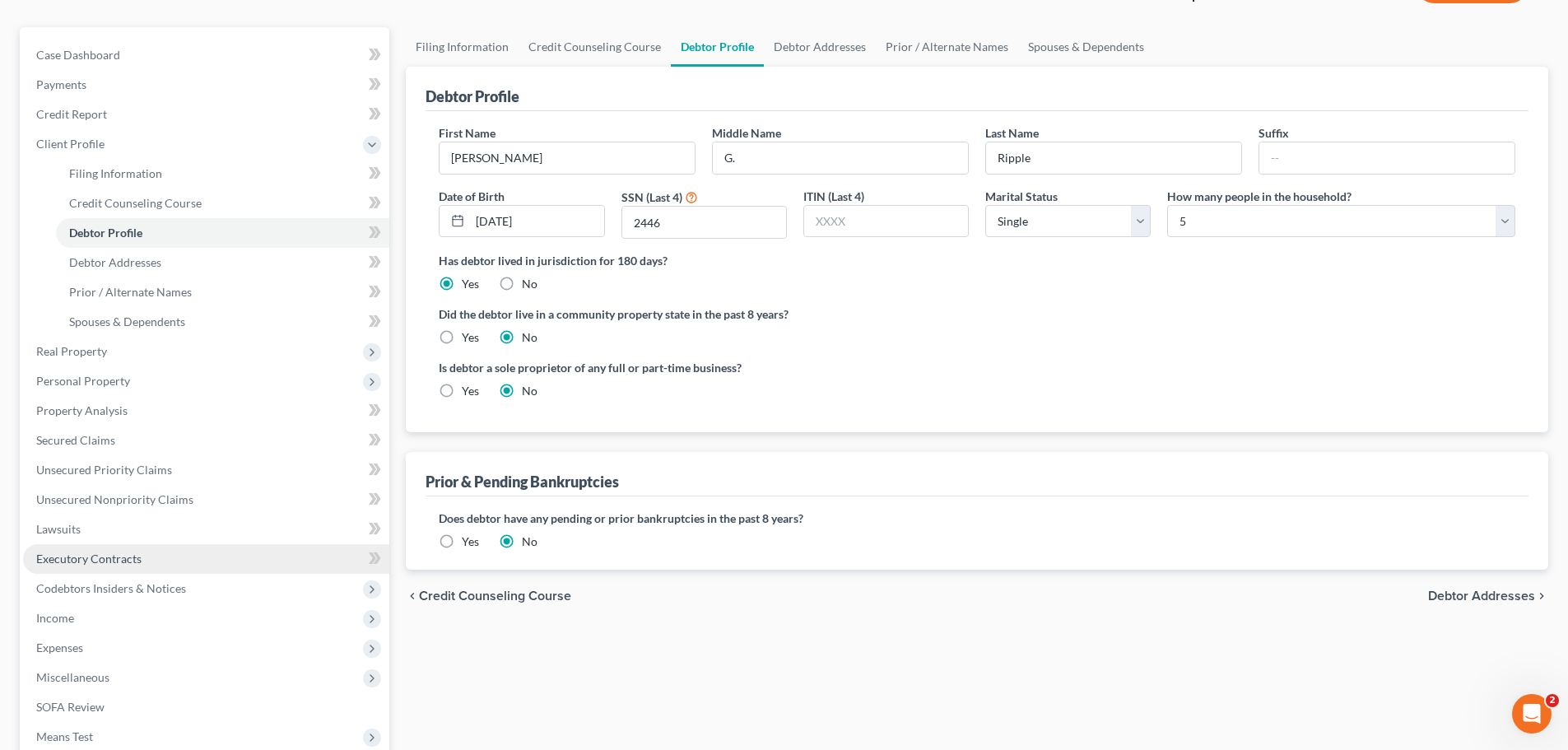
scroll to position [333, 0]
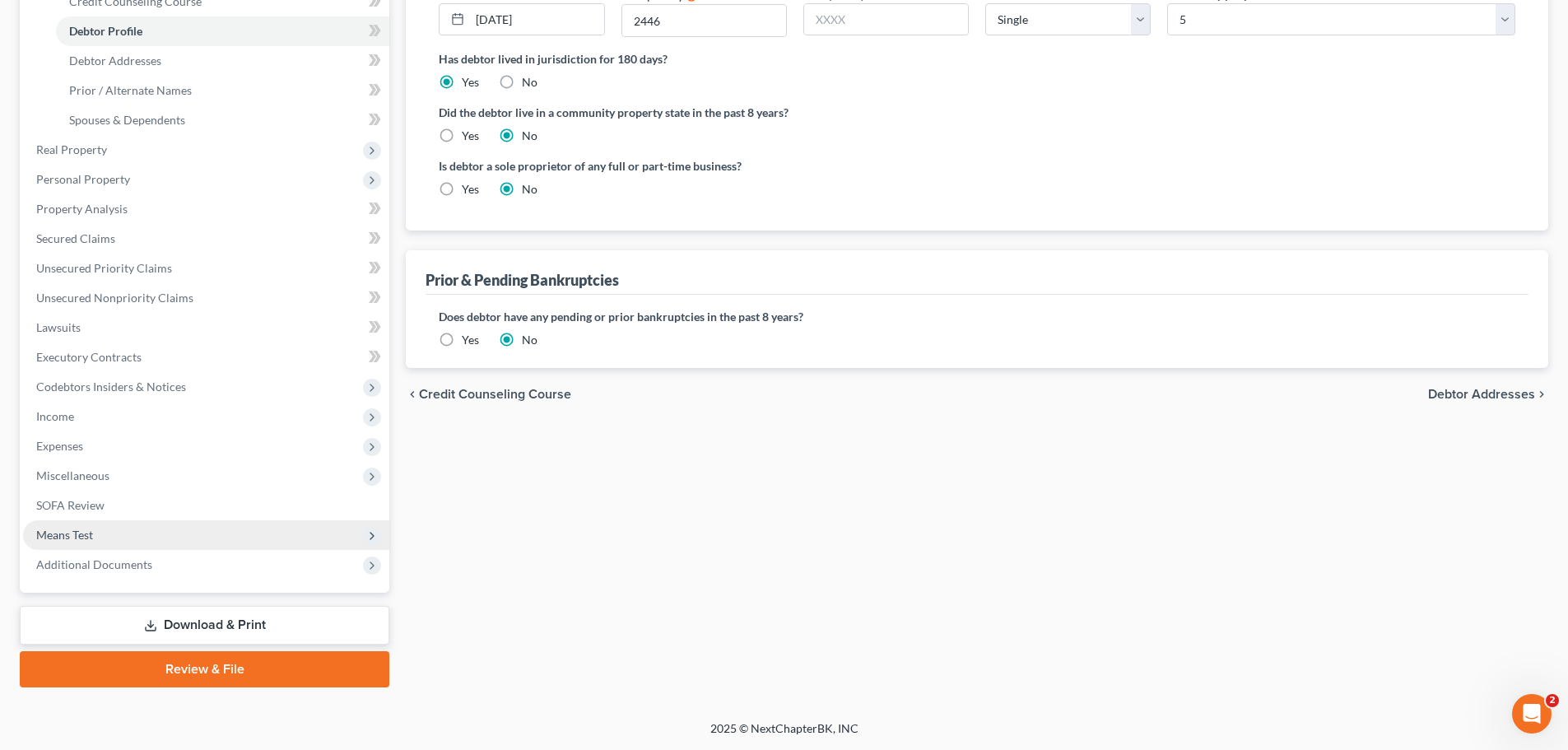
click at [98, 534] on span "Means Test" at bounding box center [207, 535] width 367 height 29
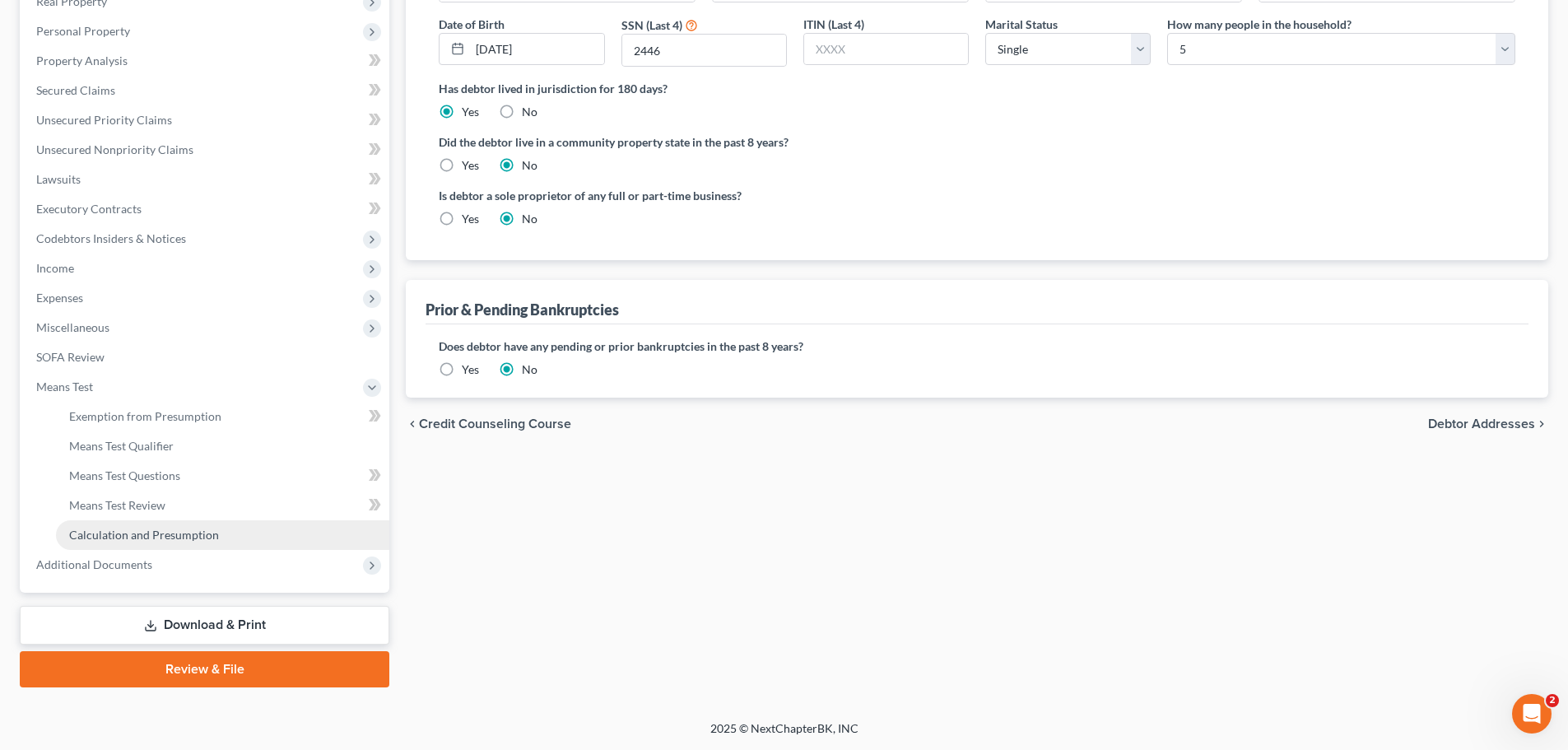
scroll to position [303, 0]
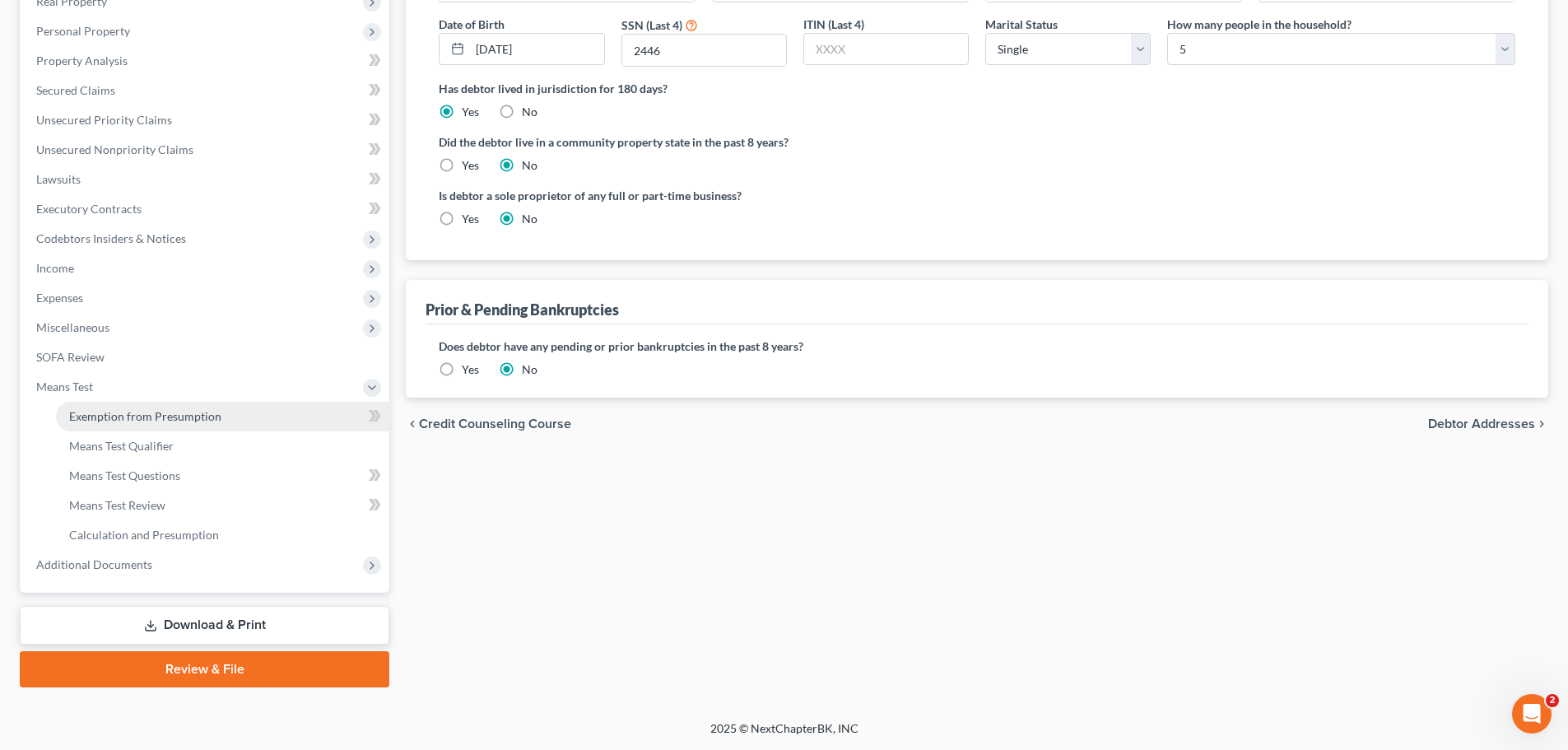
click at [140, 411] on span "Exemption from Presumption" at bounding box center [145, 417] width 152 height 14
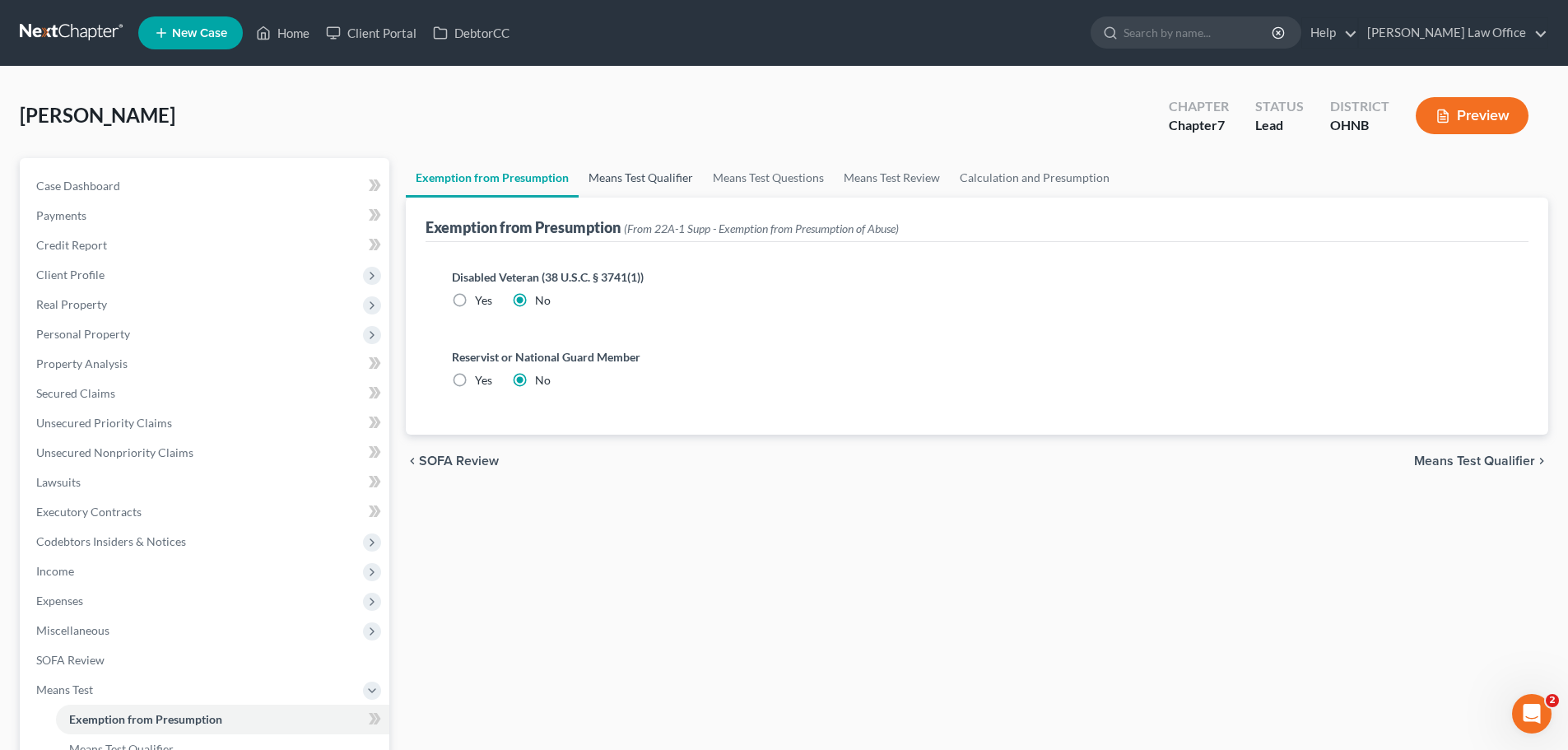
click at [659, 187] on link "Means Test Qualifier" at bounding box center [640, 178] width 124 height 39
